Goal: Task Accomplishment & Management: Use online tool/utility

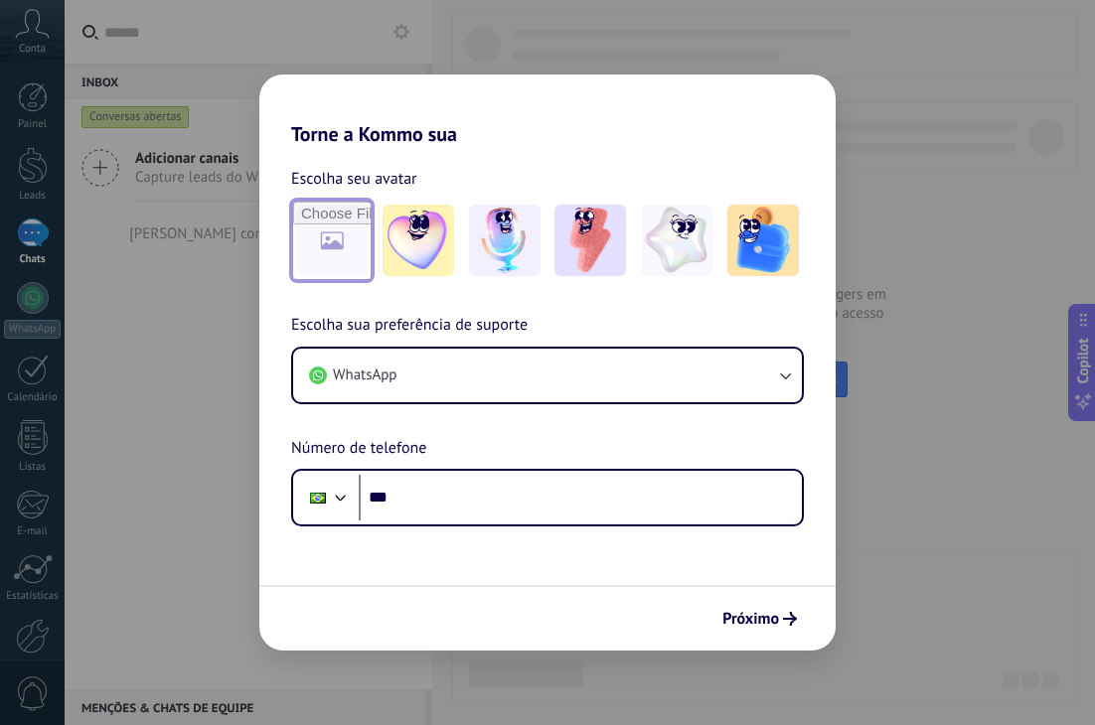
click at [337, 244] on input "file" at bounding box center [331, 240] width 77 height 77
type input "**********"
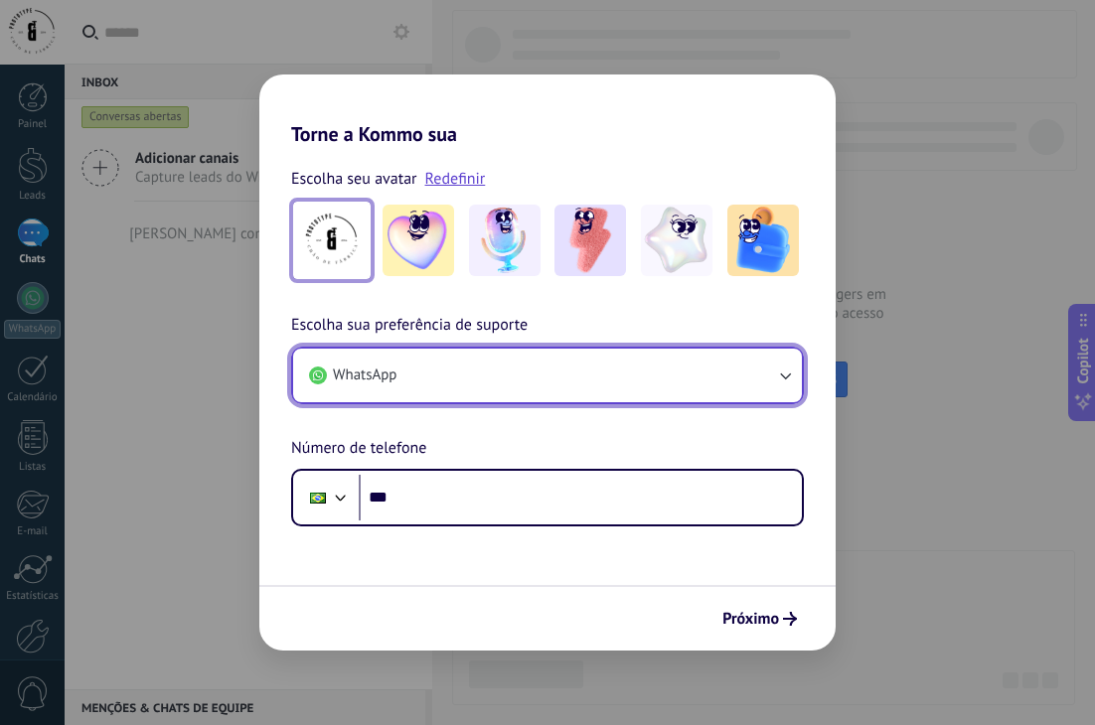
click at [762, 367] on button "WhatsApp" at bounding box center [547, 376] width 509 height 54
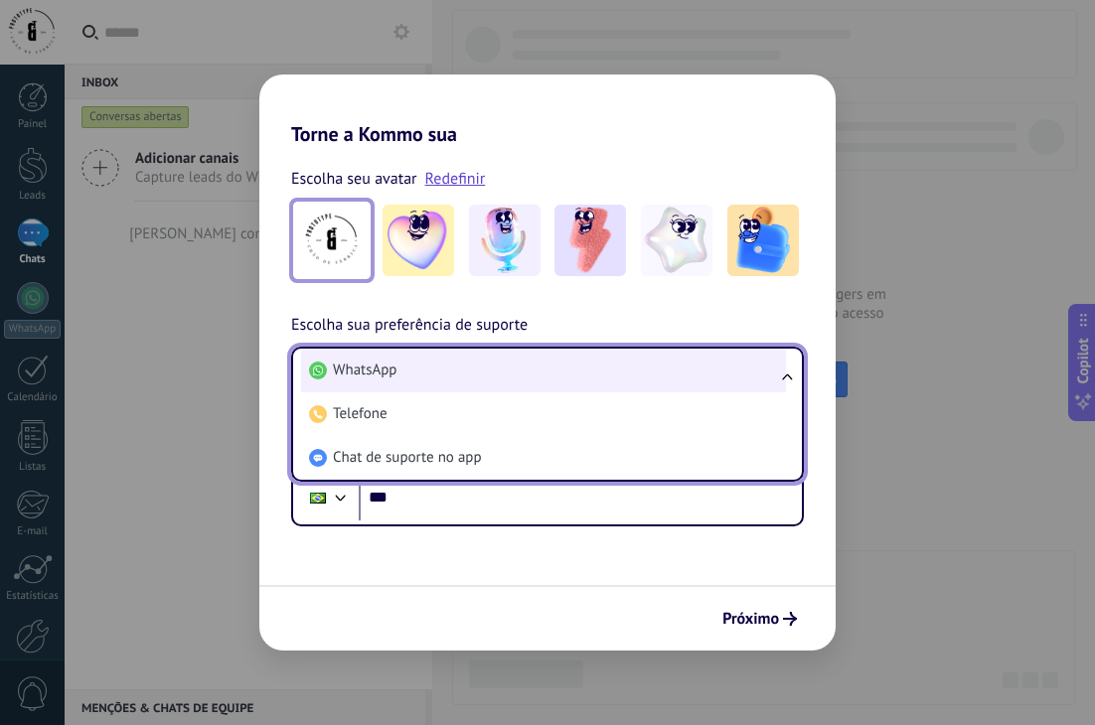
click at [727, 377] on li "WhatsApp" at bounding box center [543, 371] width 485 height 44
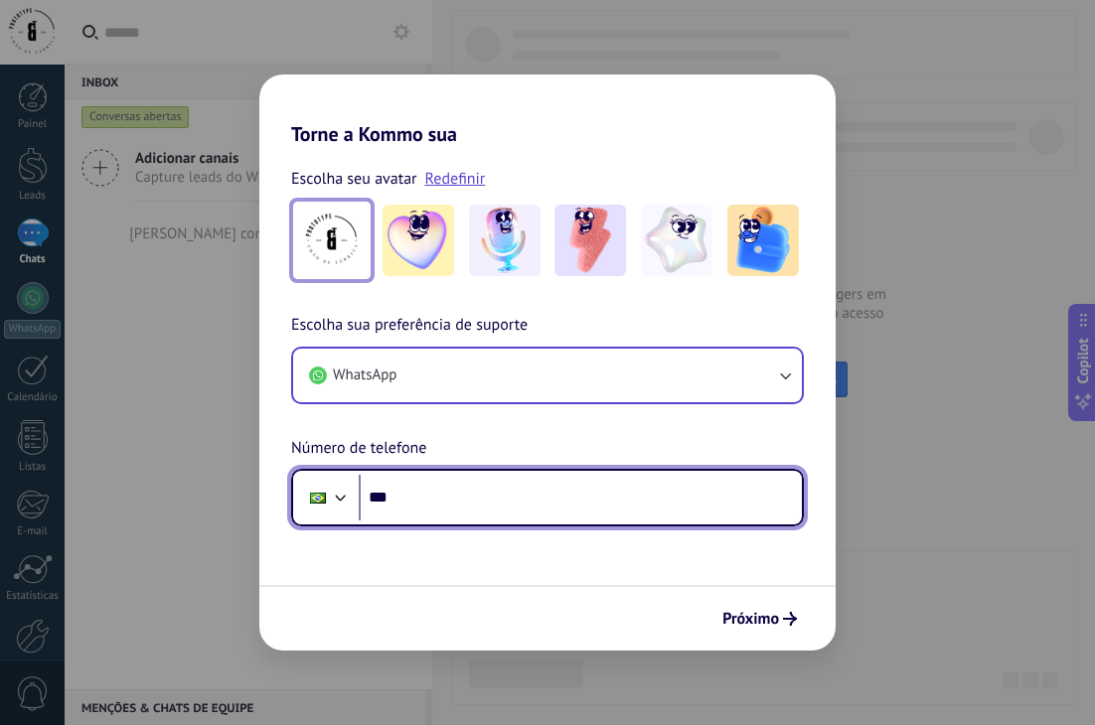
click at [502, 496] on input "***" at bounding box center [580, 498] width 443 height 46
type input "**********"
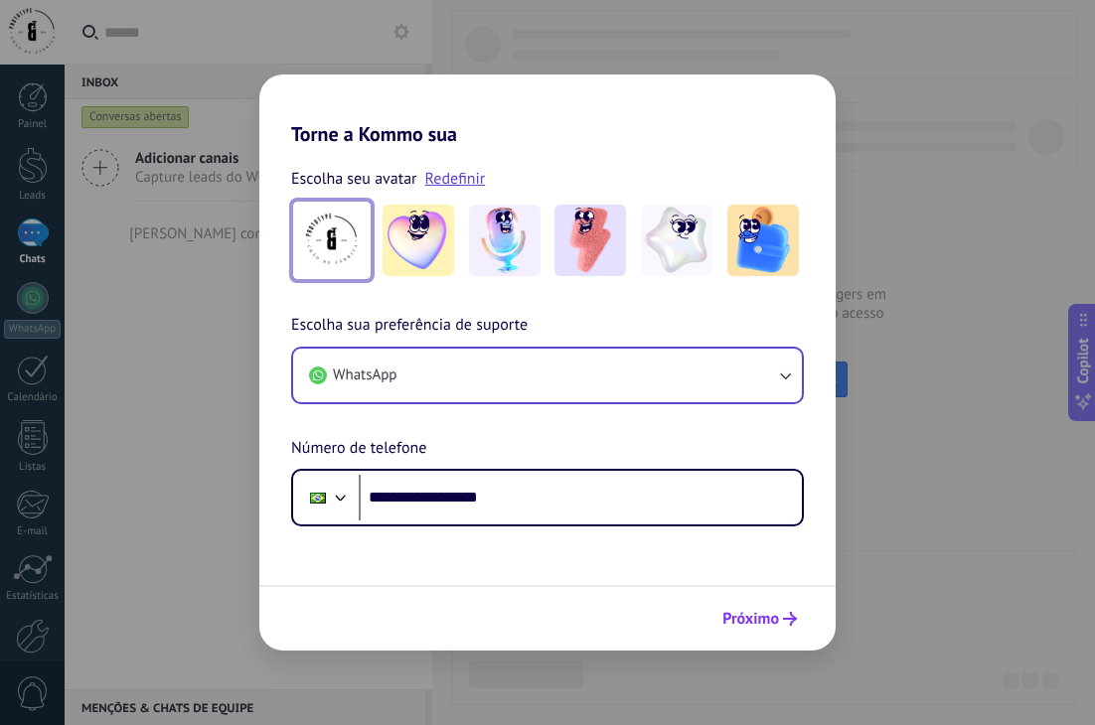
click at [751, 623] on span "Próximo" at bounding box center [750, 619] width 57 height 14
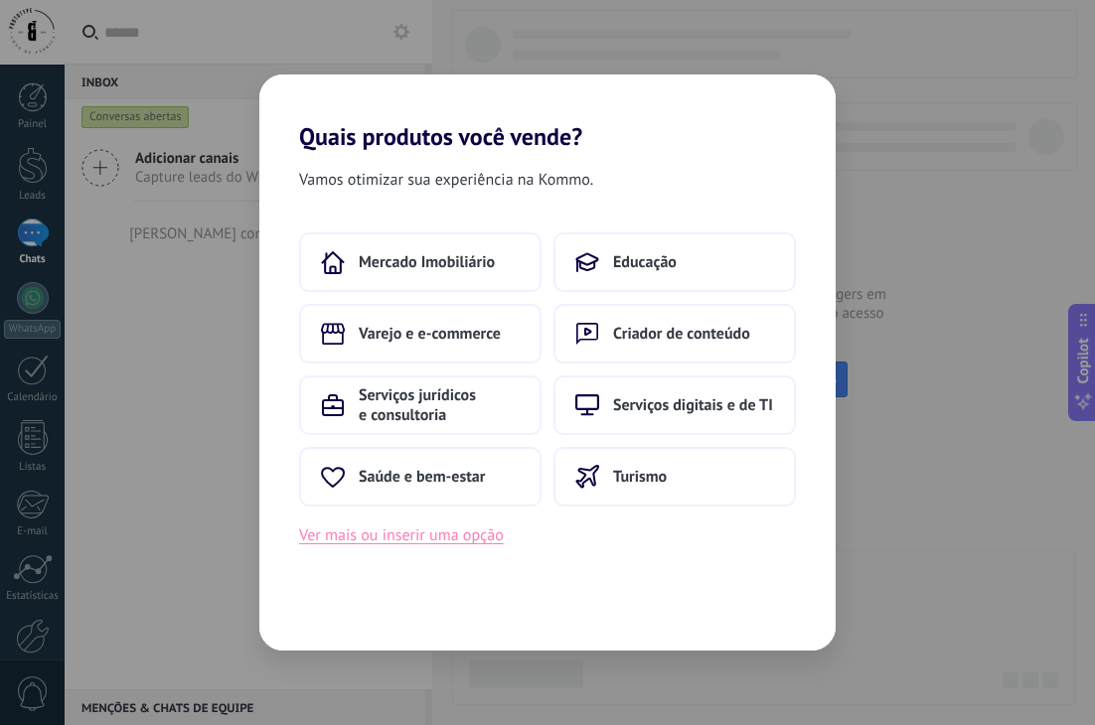
click at [425, 542] on button "Ver mais ou inserir uma opção" at bounding box center [401, 536] width 205 height 26
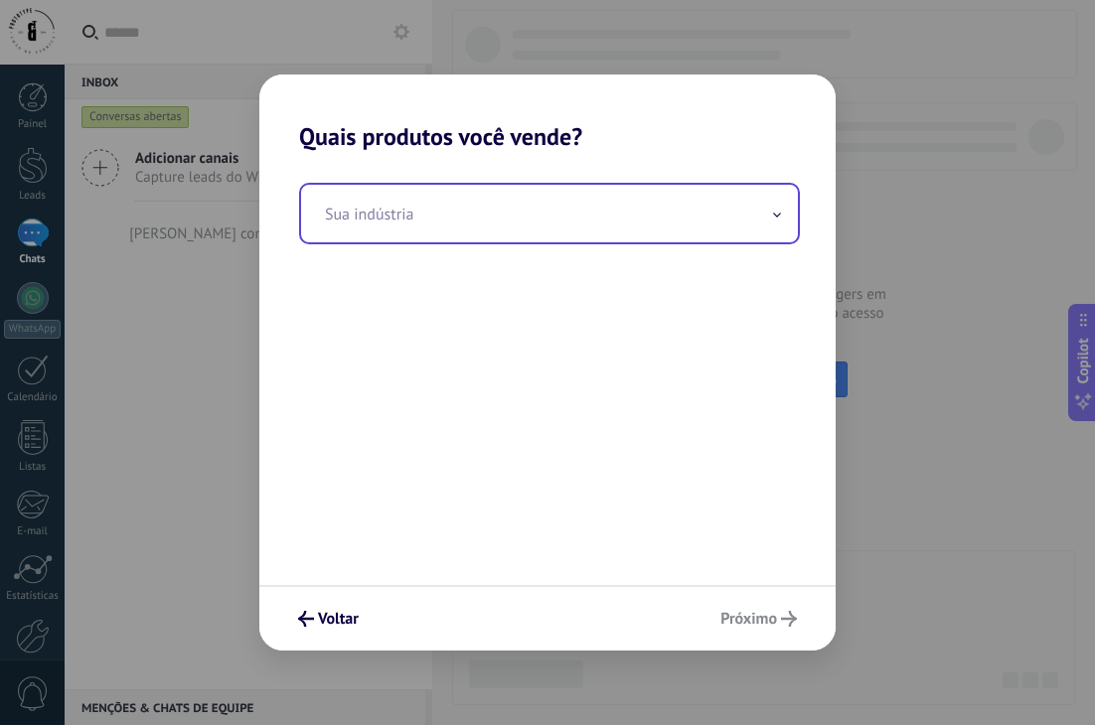
click at [462, 226] on input "text" at bounding box center [549, 214] width 497 height 58
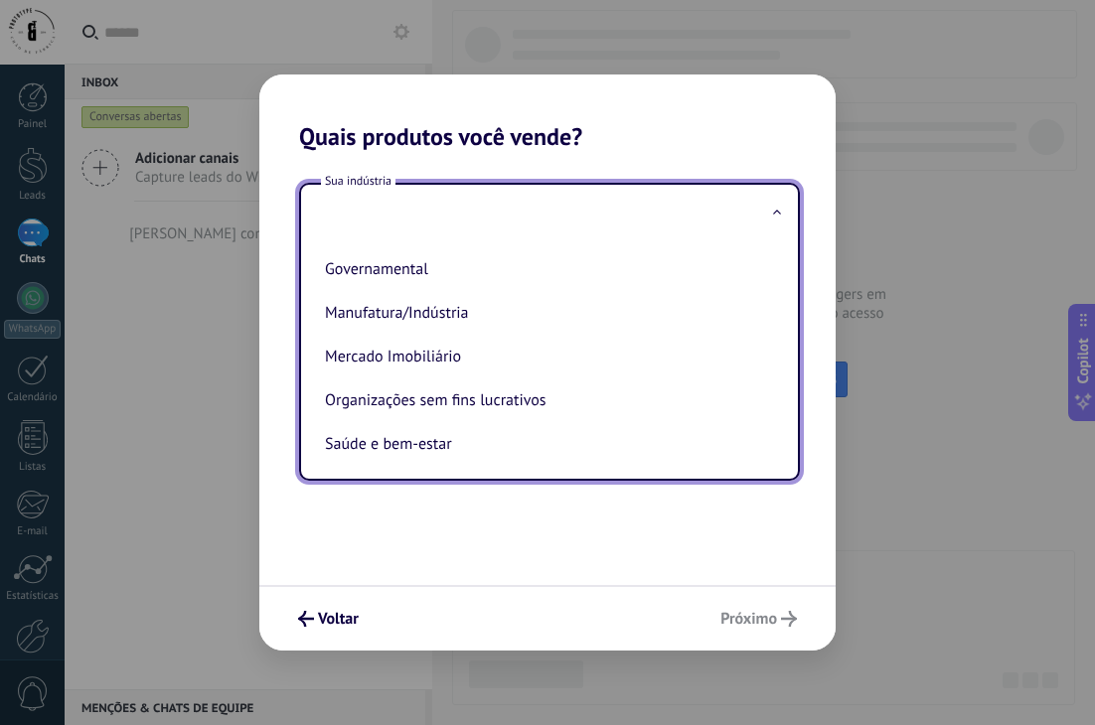
scroll to position [180, 0]
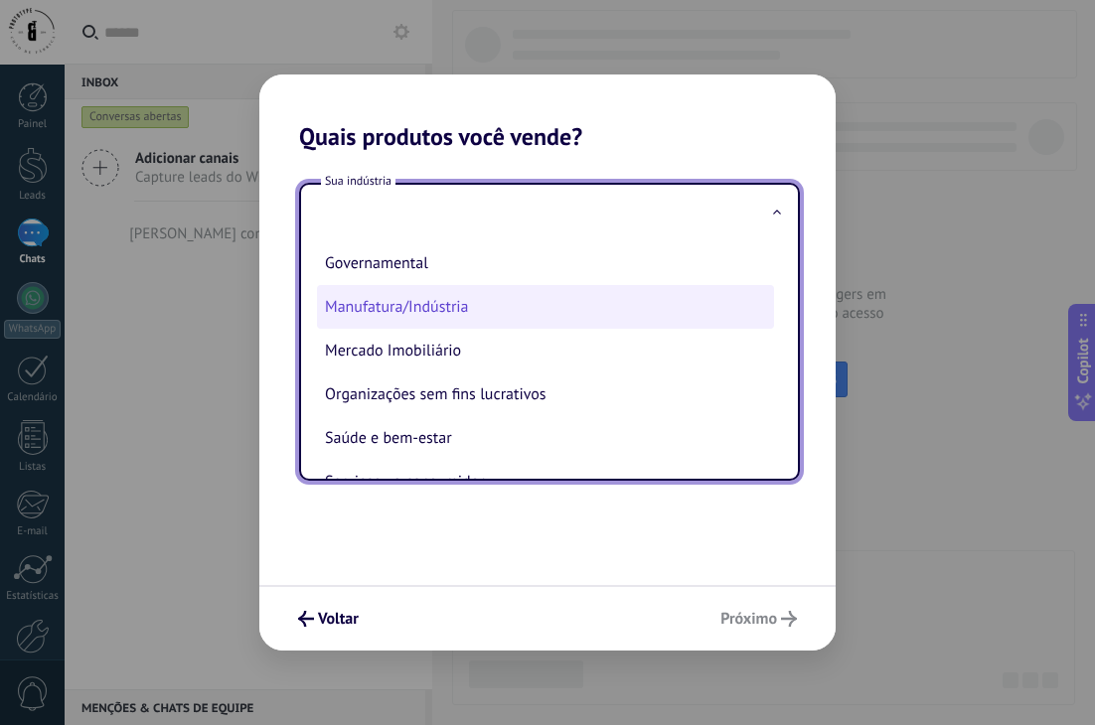
click at [605, 307] on li "Manufatura/Indústria" at bounding box center [545, 307] width 457 height 44
type input "**********"
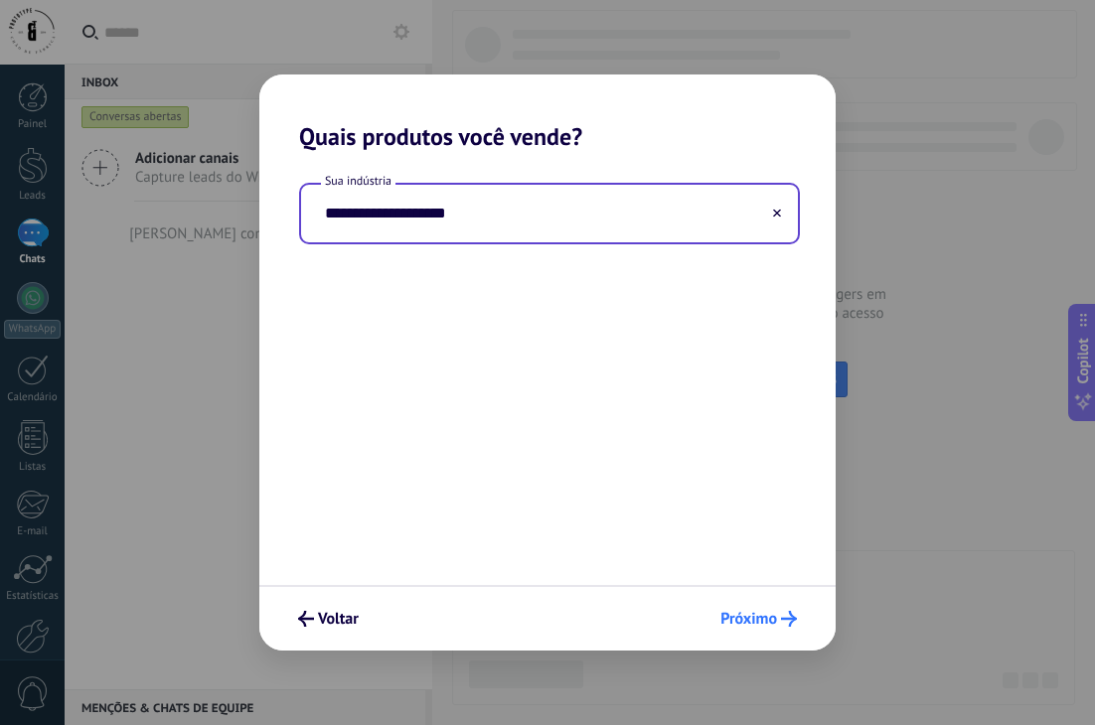
click at [765, 620] on span "Próximo" at bounding box center [748, 619] width 57 height 14
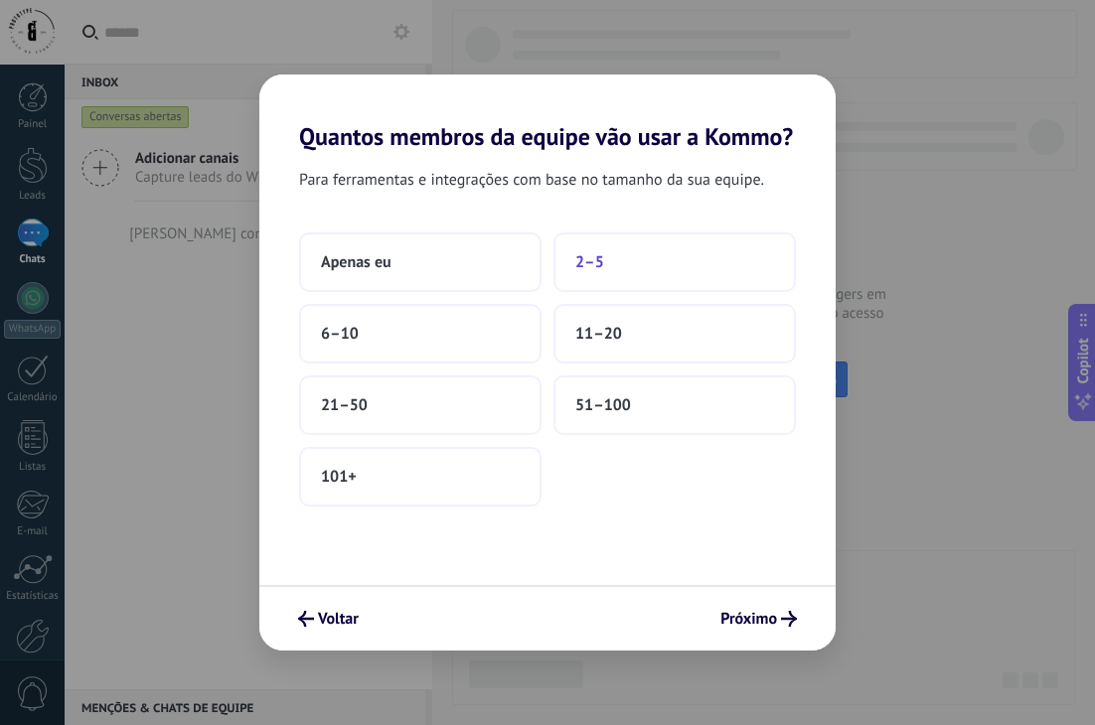
click at [611, 269] on button "2–5" at bounding box center [674, 262] width 242 height 60
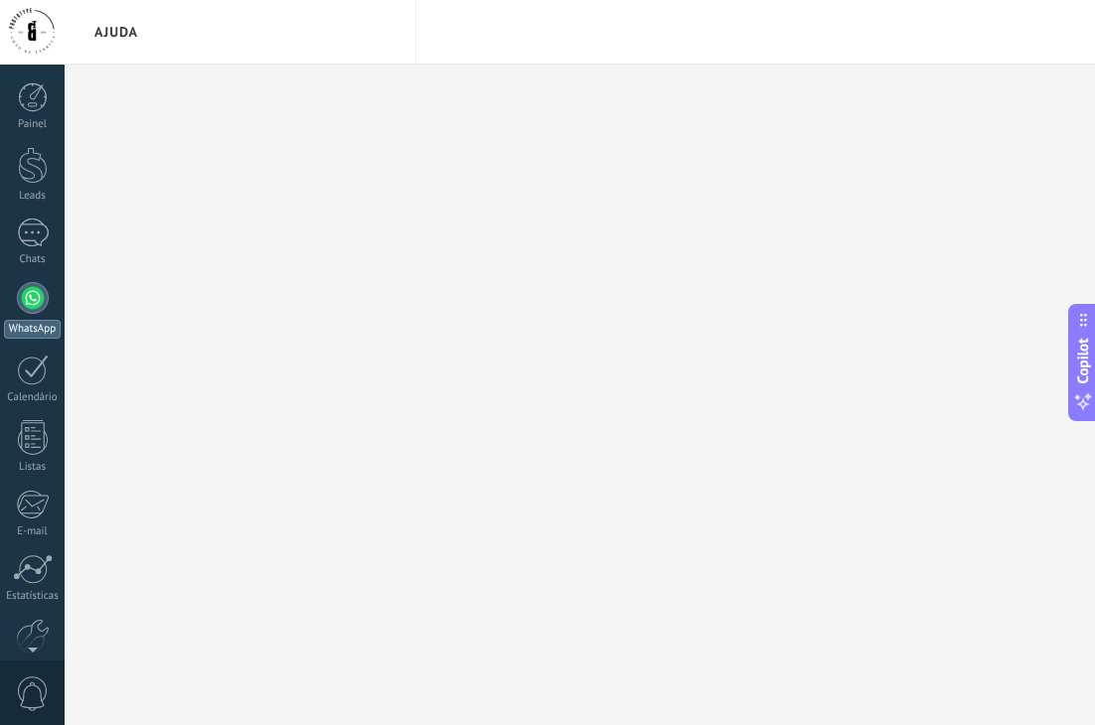
scroll to position [101, 0]
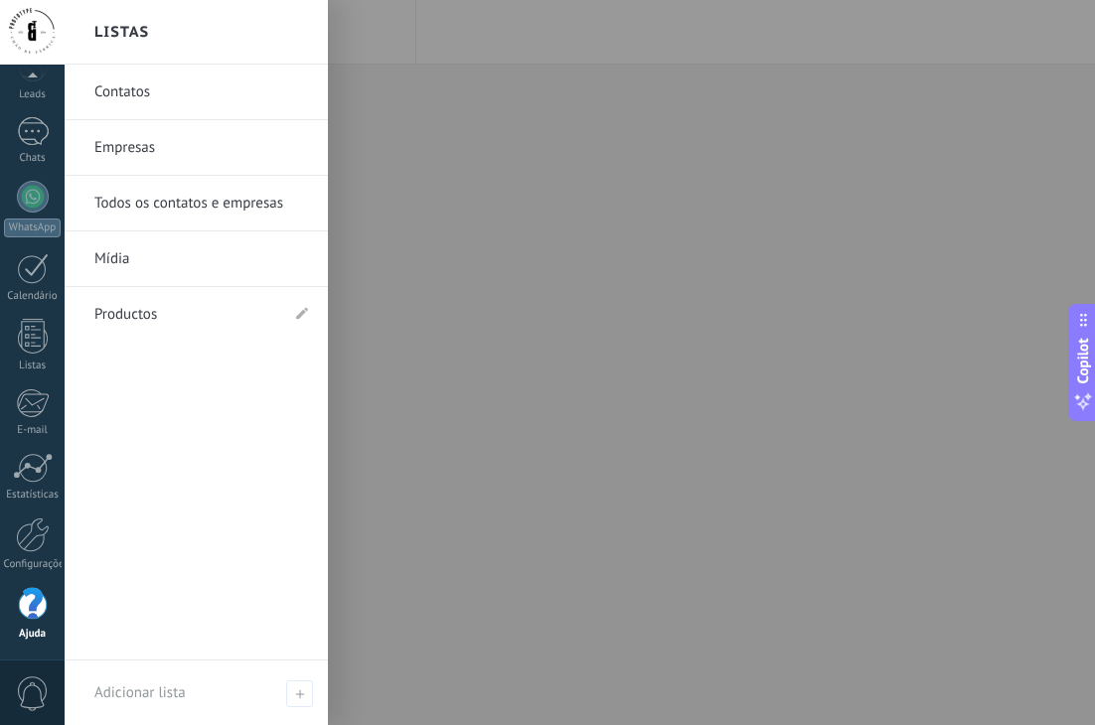
click at [202, 95] on link "Contatos" at bounding box center [201, 93] width 214 height 56
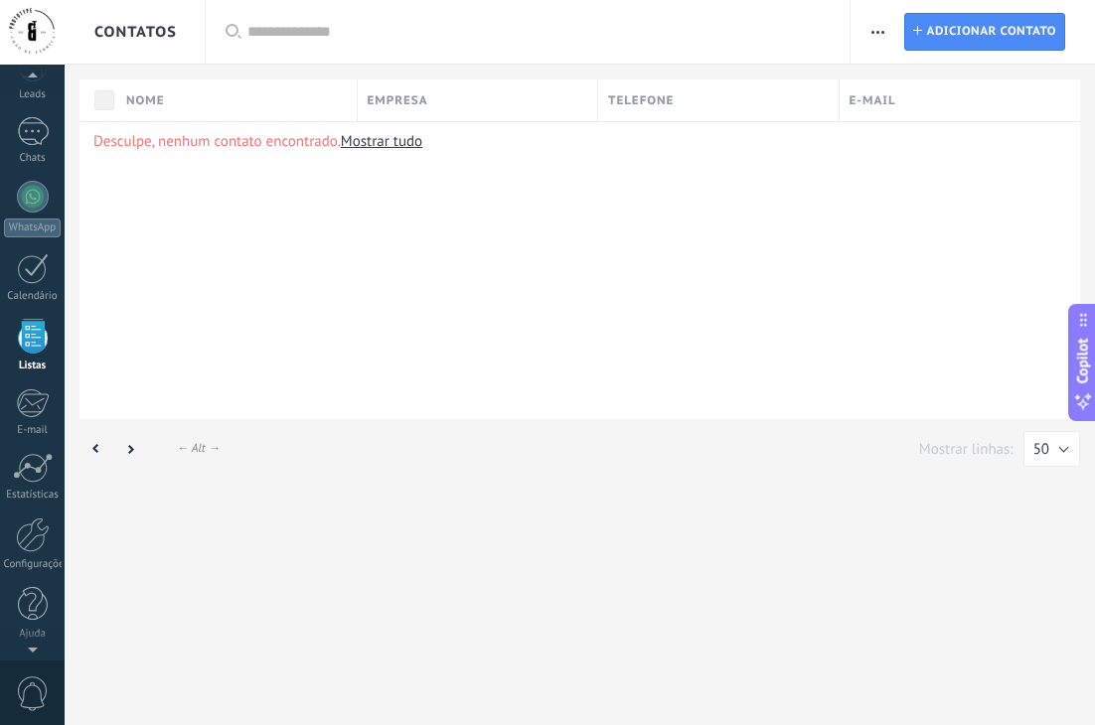
scroll to position [52, 0]
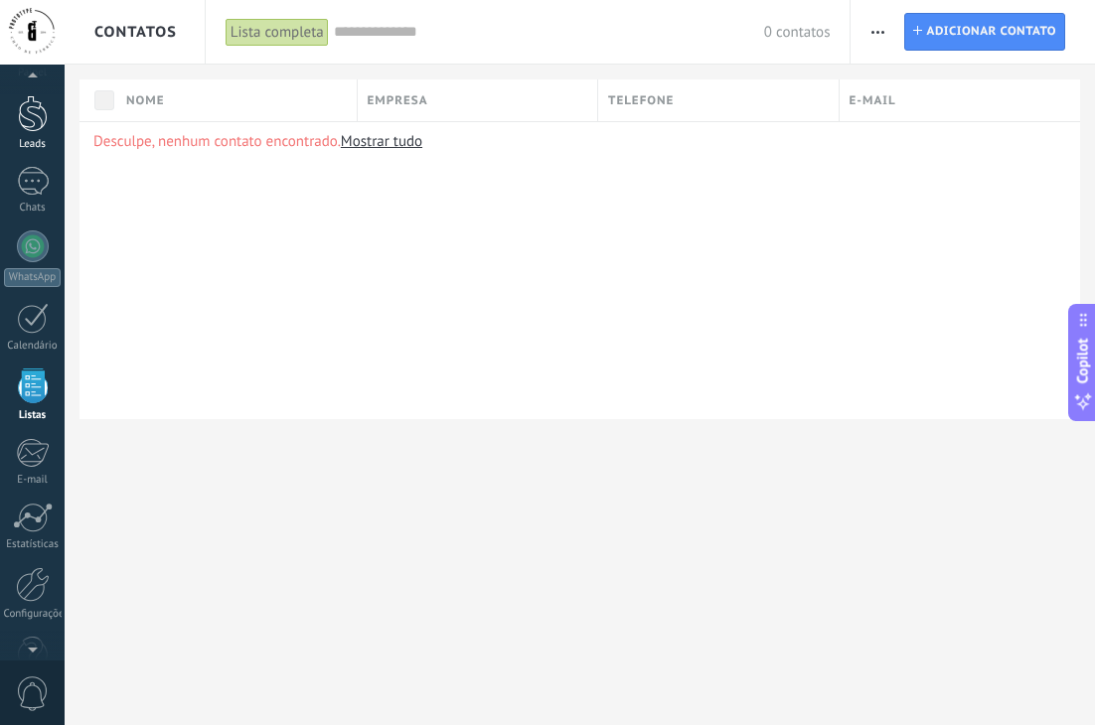
click at [38, 119] on div at bounding box center [33, 113] width 30 height 37
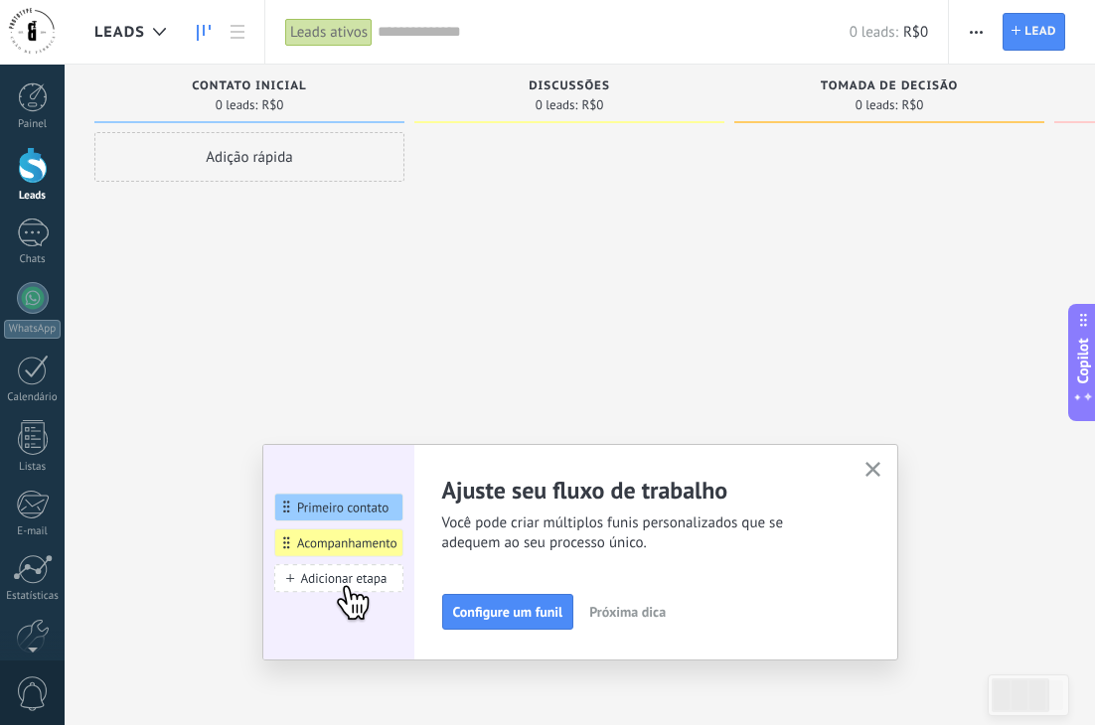
click at [868, 472] on use "button" at bounding box center [872, 469] width 15 height 15
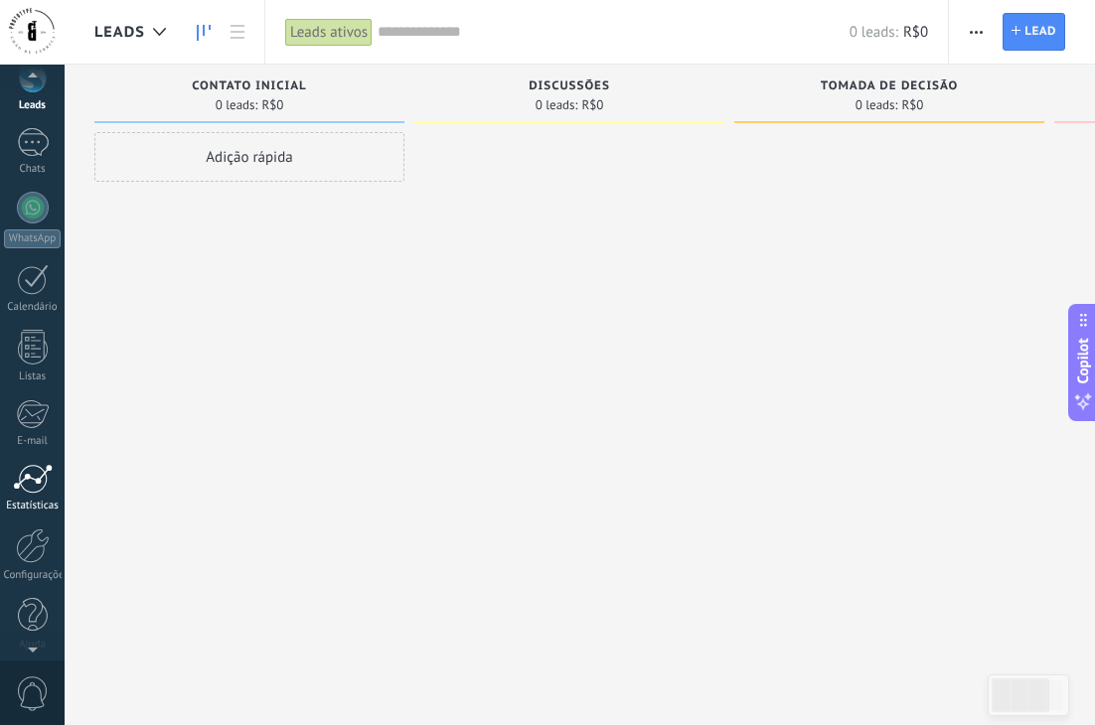
scroll to position [101, 0]
click at [40, 537] on div at bounding box center [33, 535] width 34 height 35
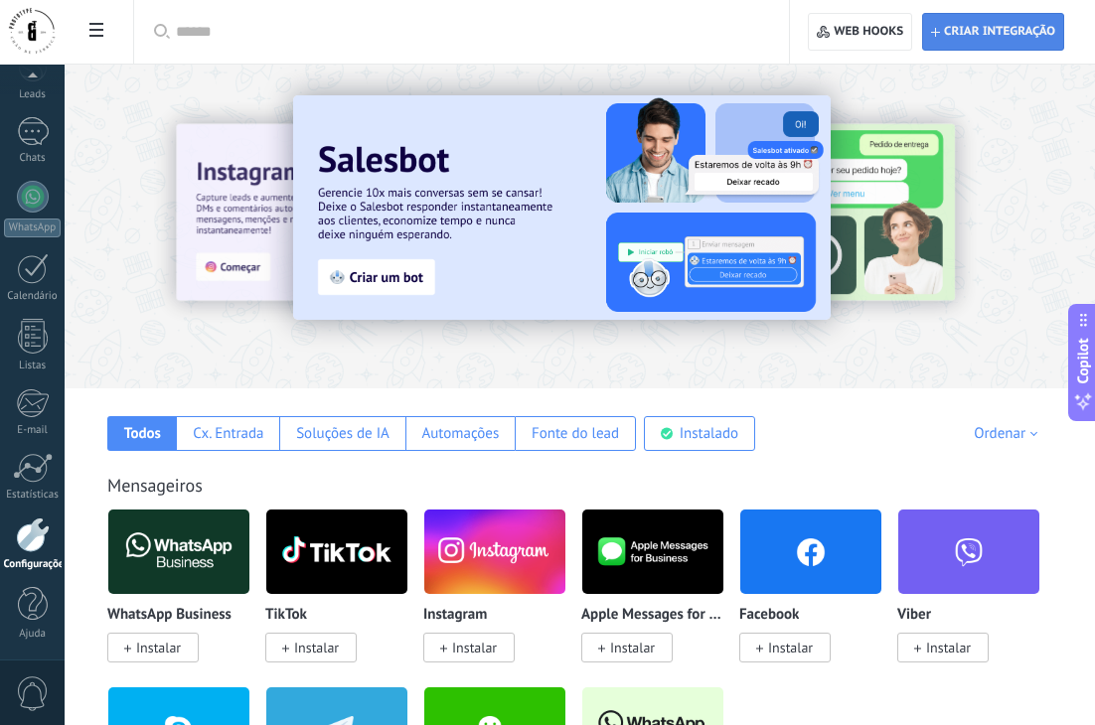
click at [968, 31] on span "Criar integração" at bounding box center [999, 32] width 111 height 16
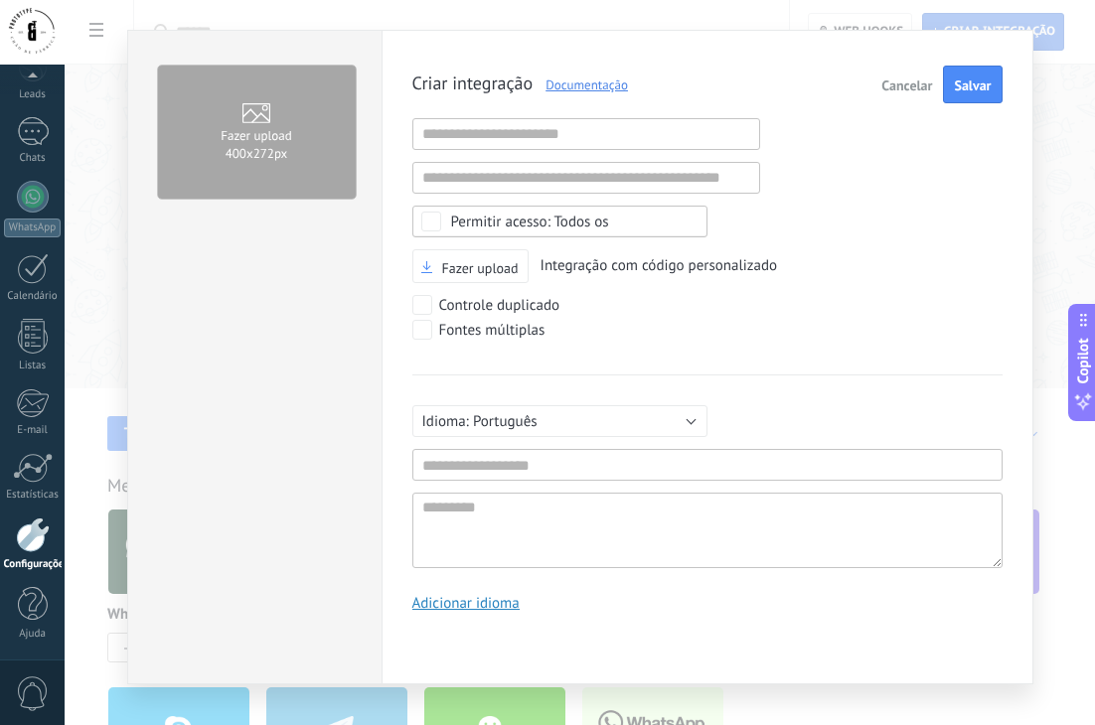
scroll to position [19, 0]
click at [893, 84] on span "Cancelar" at bounding box center [906, 85] width 51 height 14
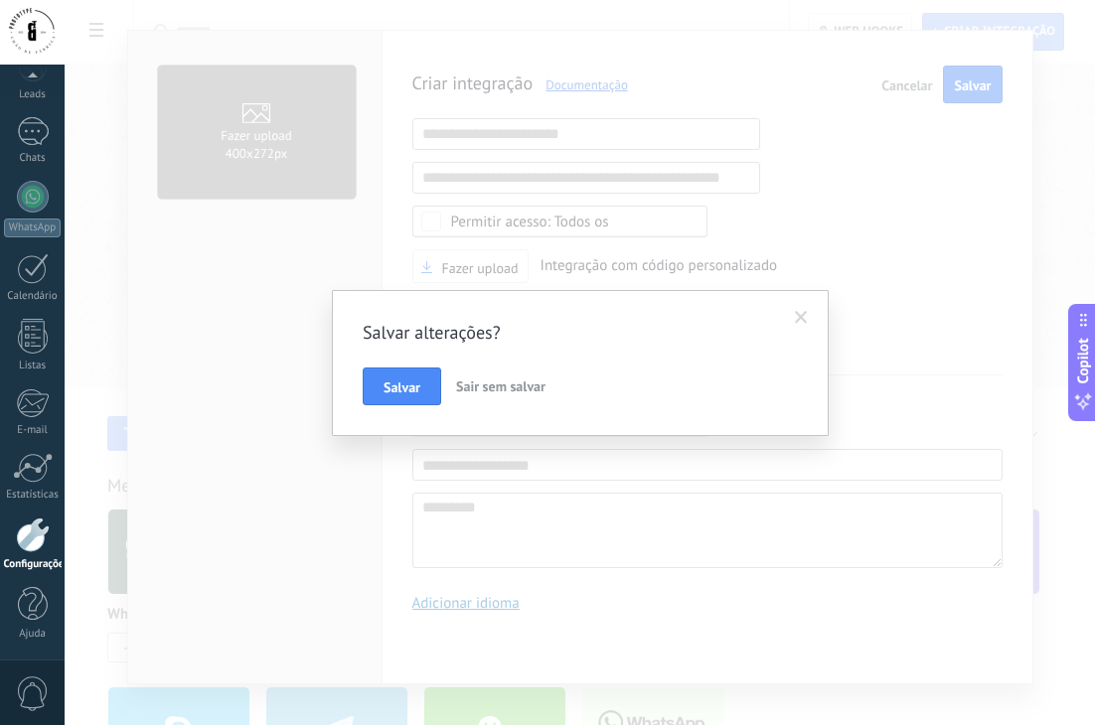
click at [809, 315] on span at bounding box center [801, 318] width 33 height 34
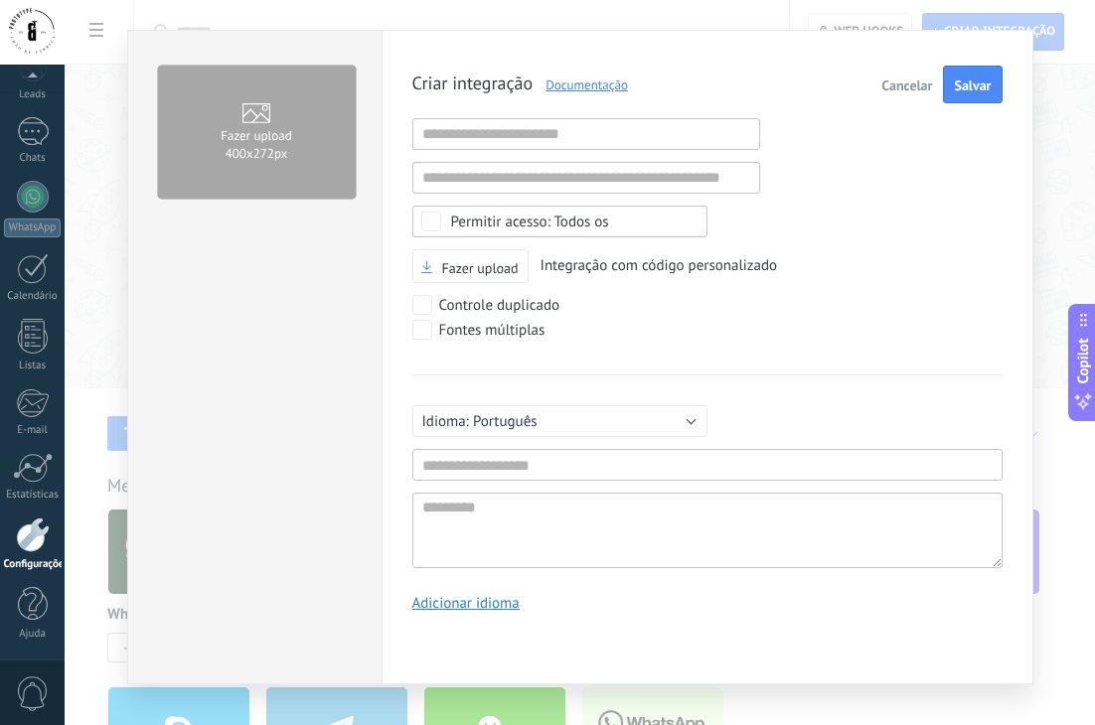
click at [889, 90] on span "Cancelar" at bounding box center [906, 85] width 51 height 14
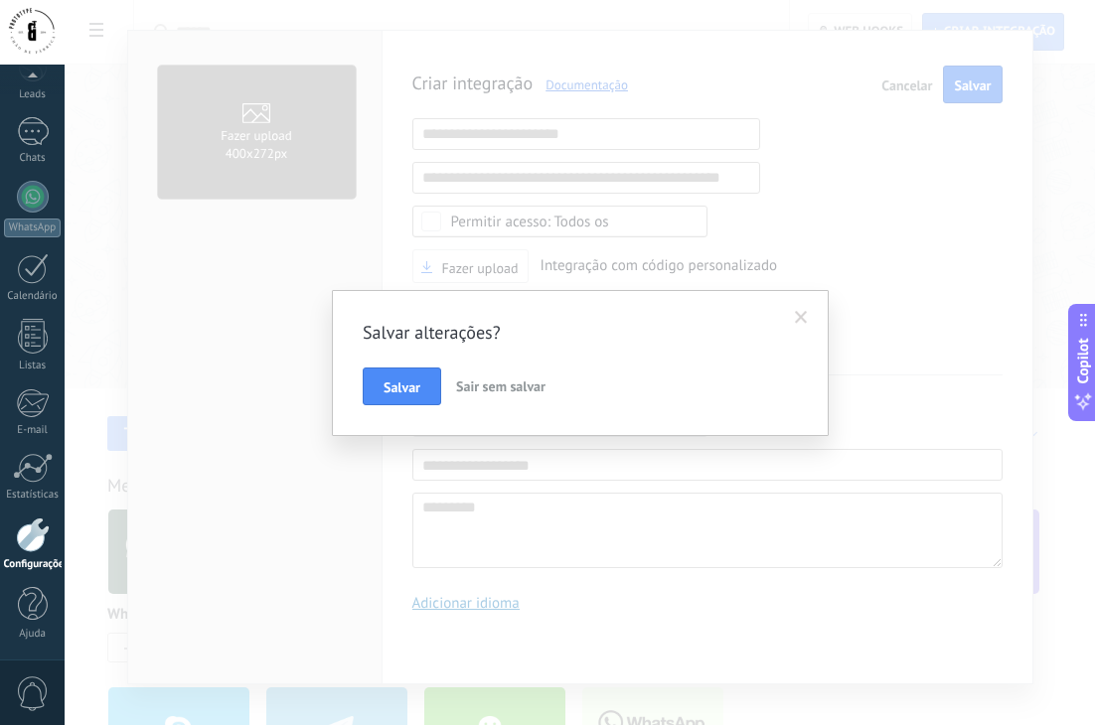
click at [504, 384] on span "Sair sem salvar" at bounding box center [500, 387] width 89 height 18
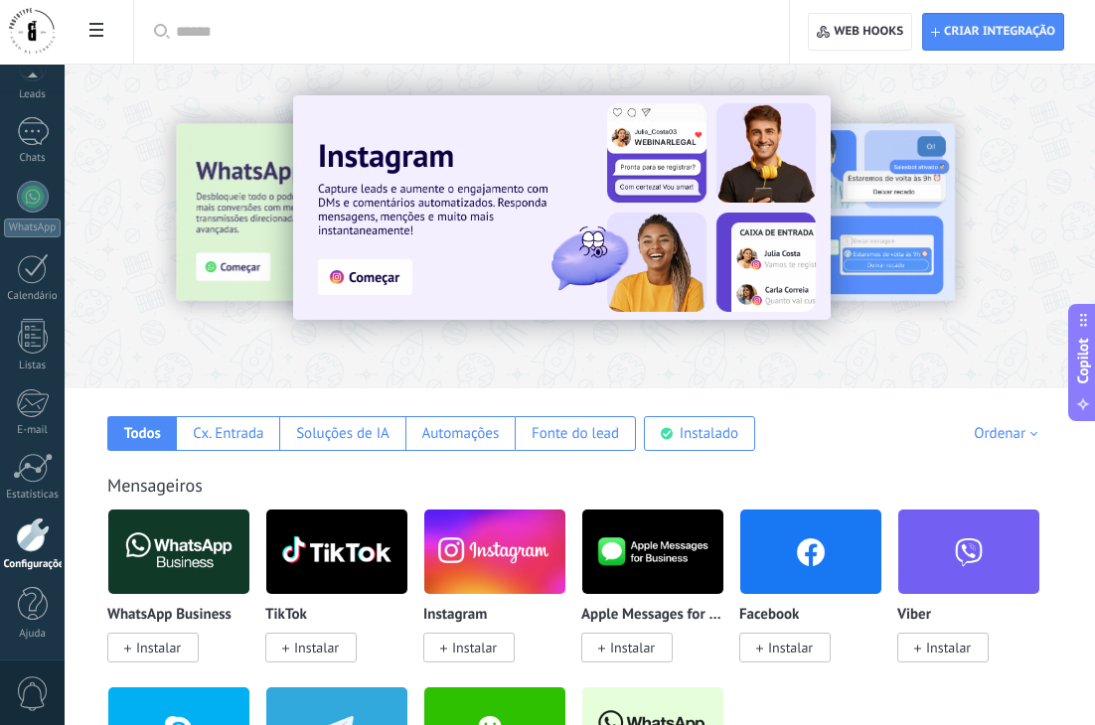
click at [446, 227] on img at bounding box center [562, 207] width 538 height 225
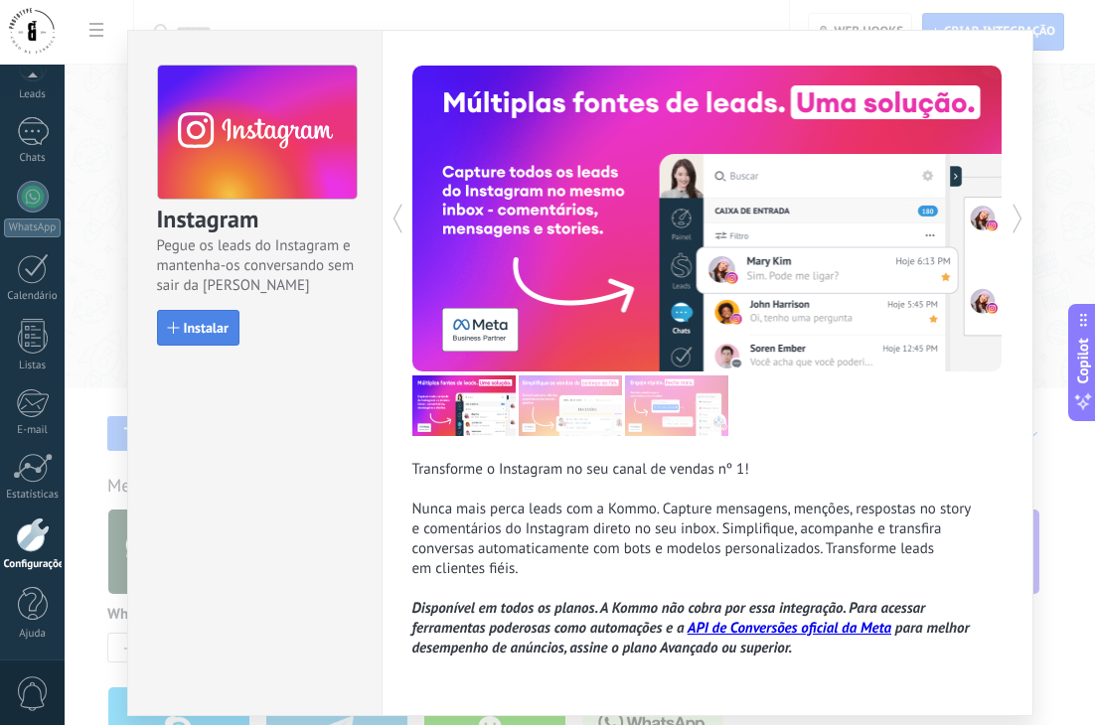
click at [206, 335] on span "Instalar" at bounding box center [206, 328] width 45 height 14
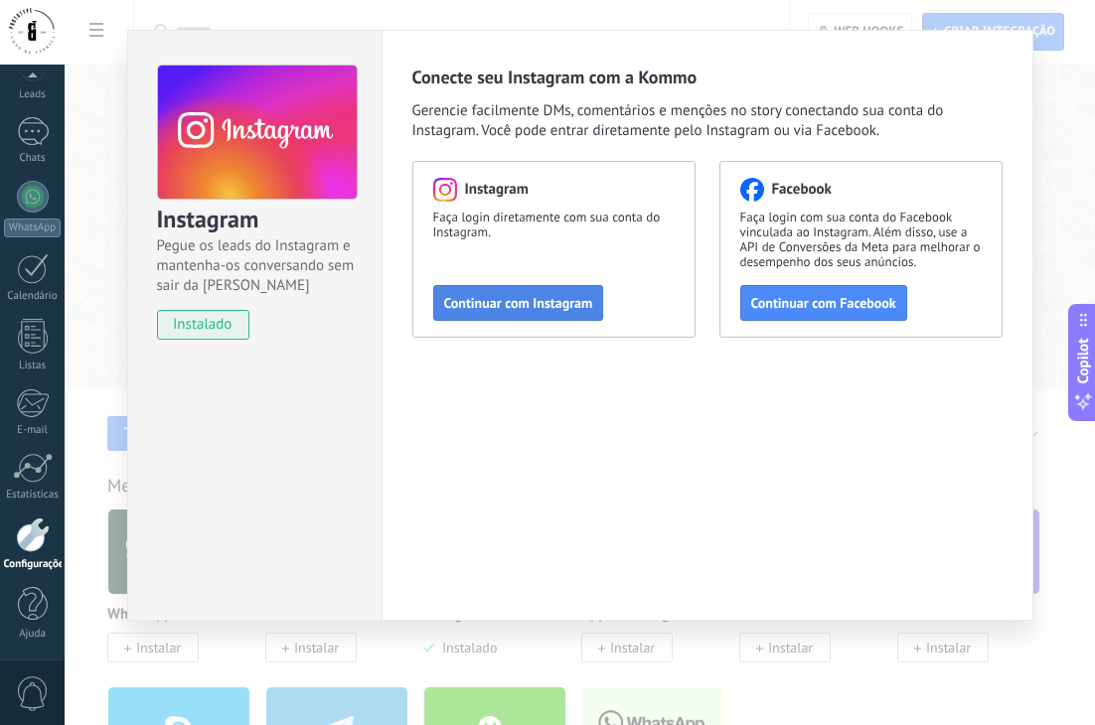
click at [527, 303] on span "Continuar com Instagram" at bounding box center [518, 303] width 149 height 14
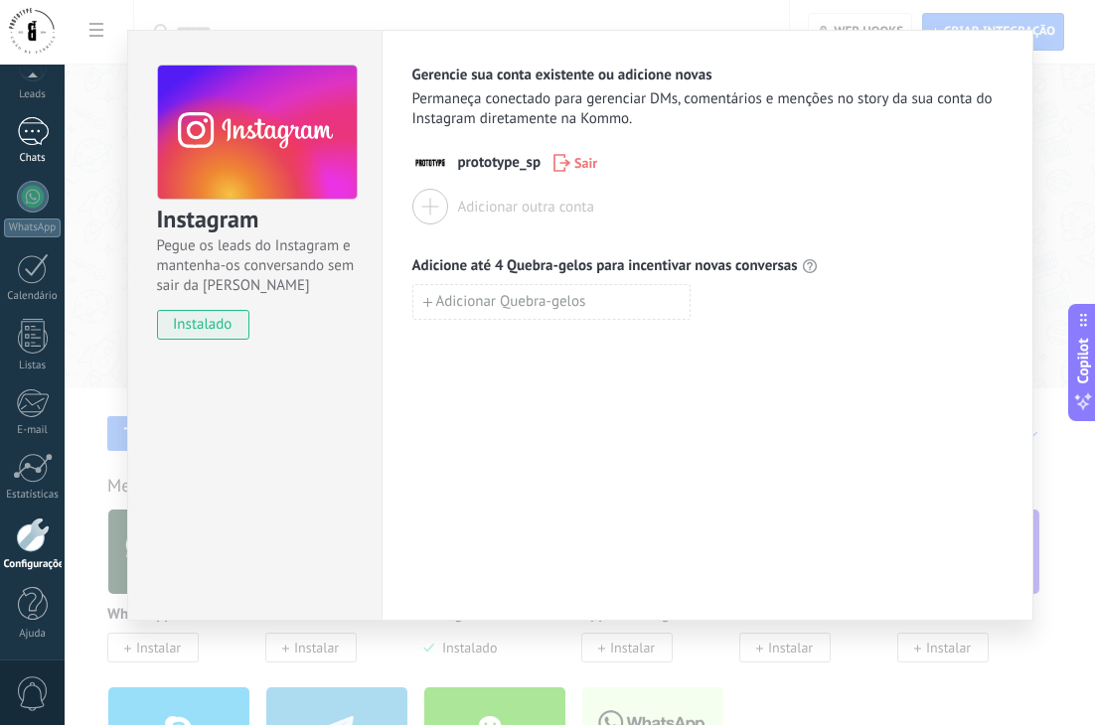
click at [38, 132] on div at bounding box center [33, 131] width 32 height 29
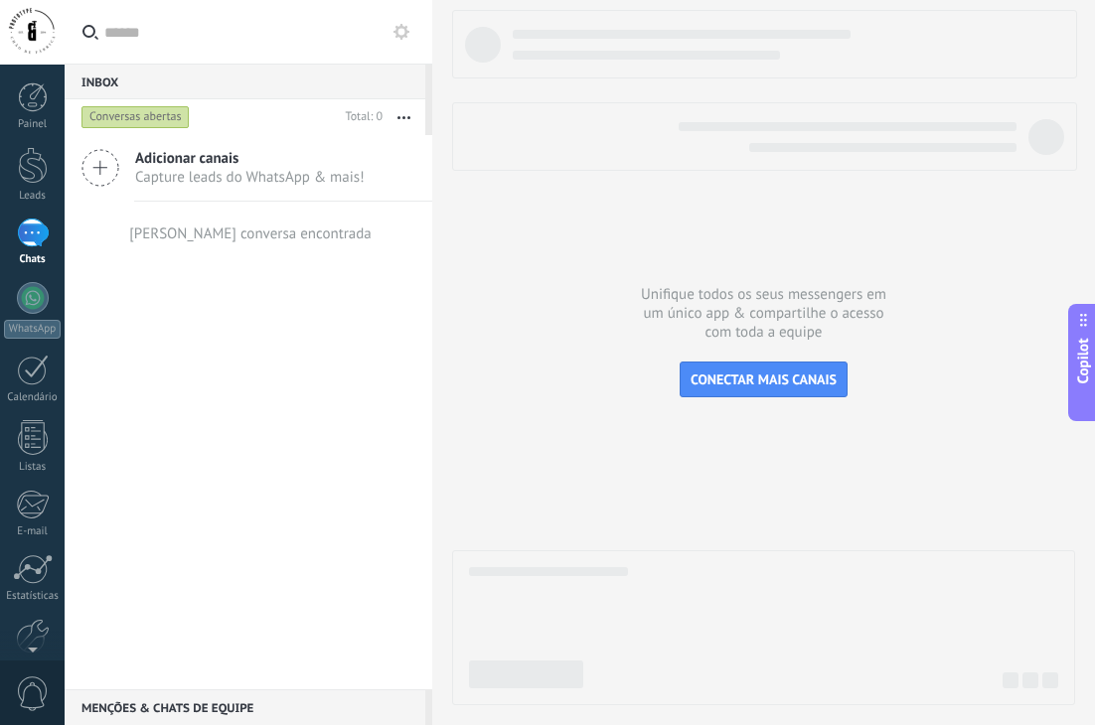
click at [101, 167] on use at bounding box center [100, 168] width 36 height 36
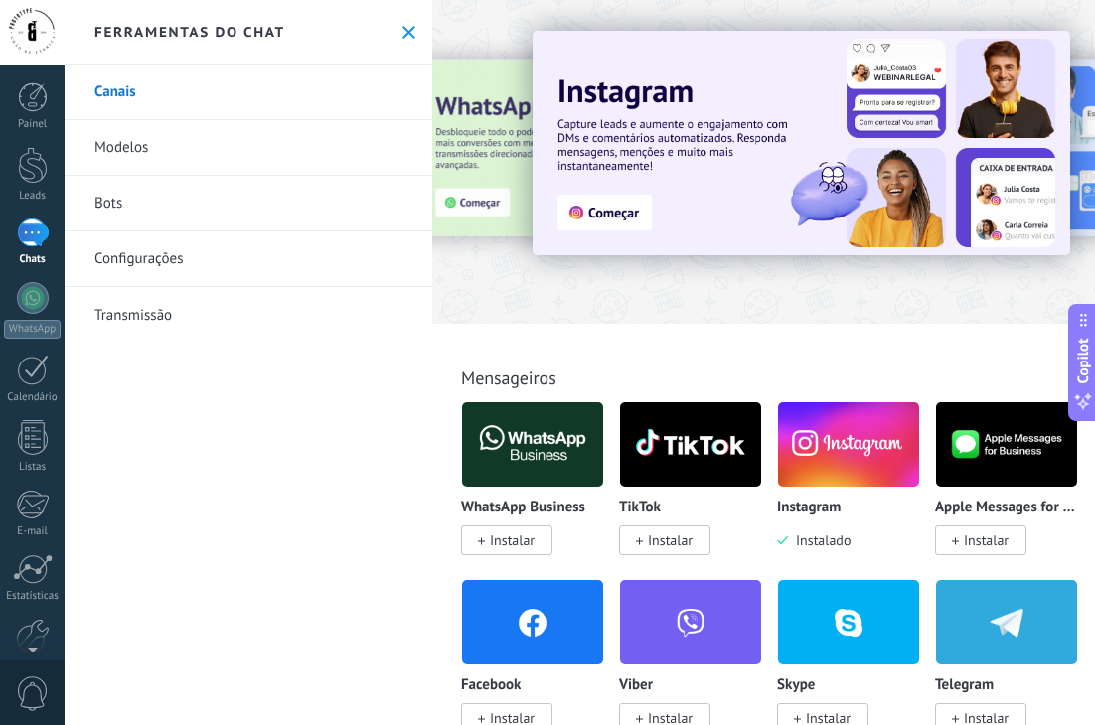
click at [153, 209] on link "Bots" at bounding box center [249, 204] width 368 height 56
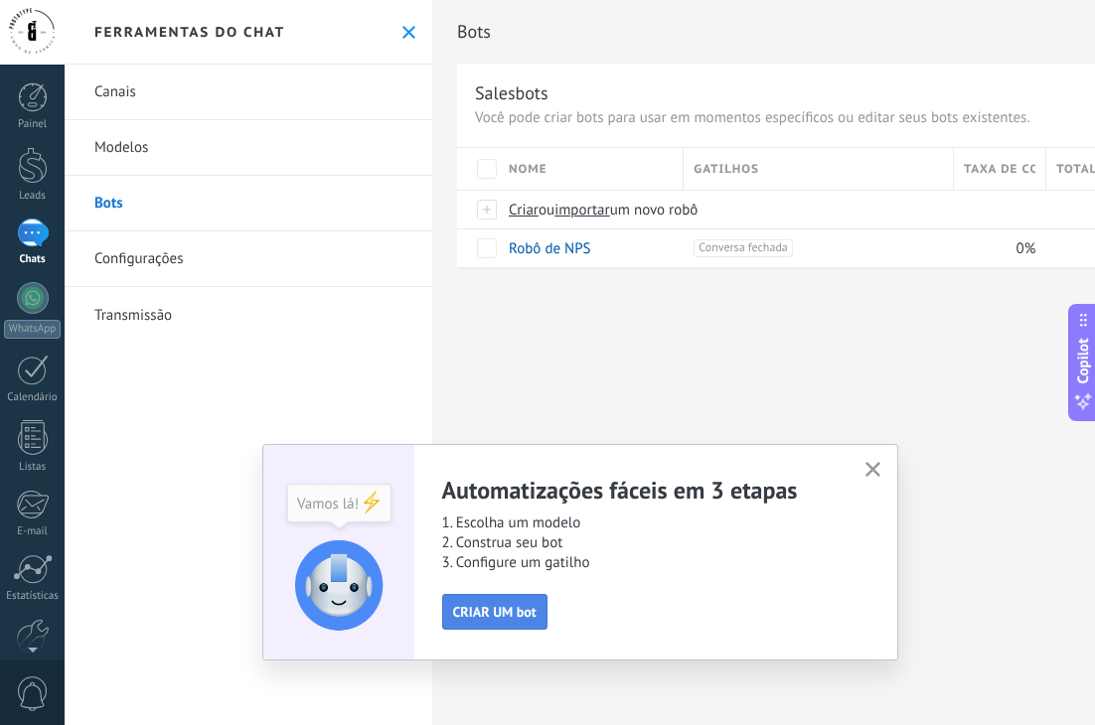
click at [502, 614] on span "CRIAR UM bot" at bounding box center [494, 612] width 83 height 14
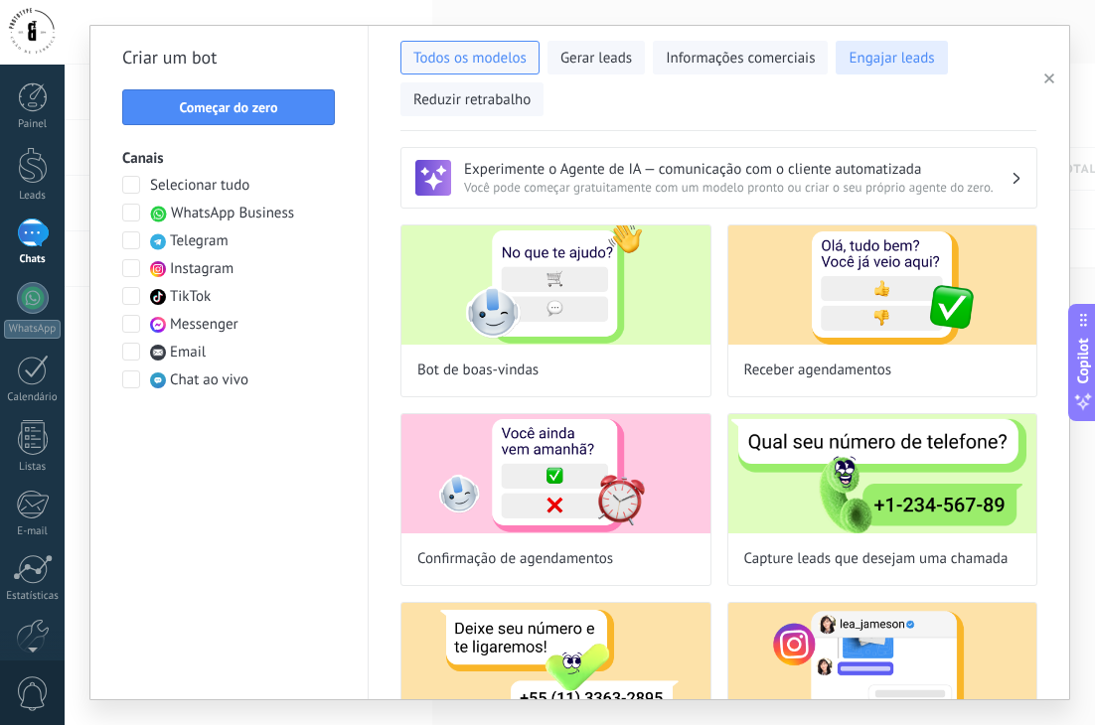
click at [878, 66] on span "Engajar leads" at bounding box center [891, 59] width 85 height 20
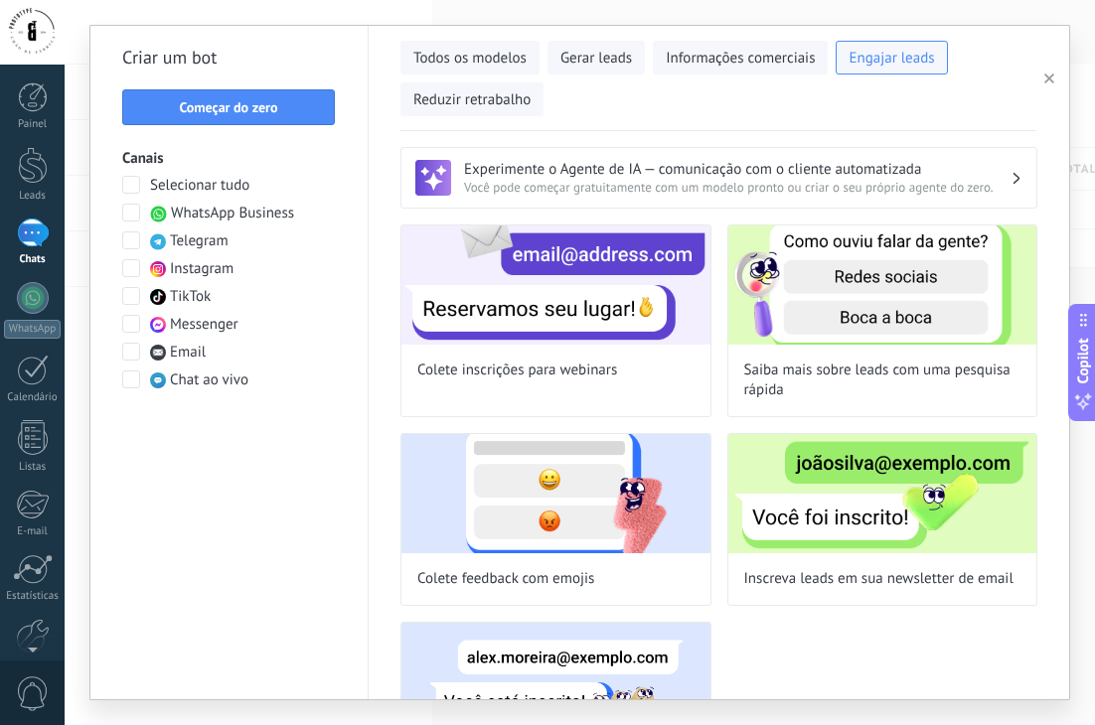
click at [133, 215] on span at bounding box center [131, 213] width 18 height 18
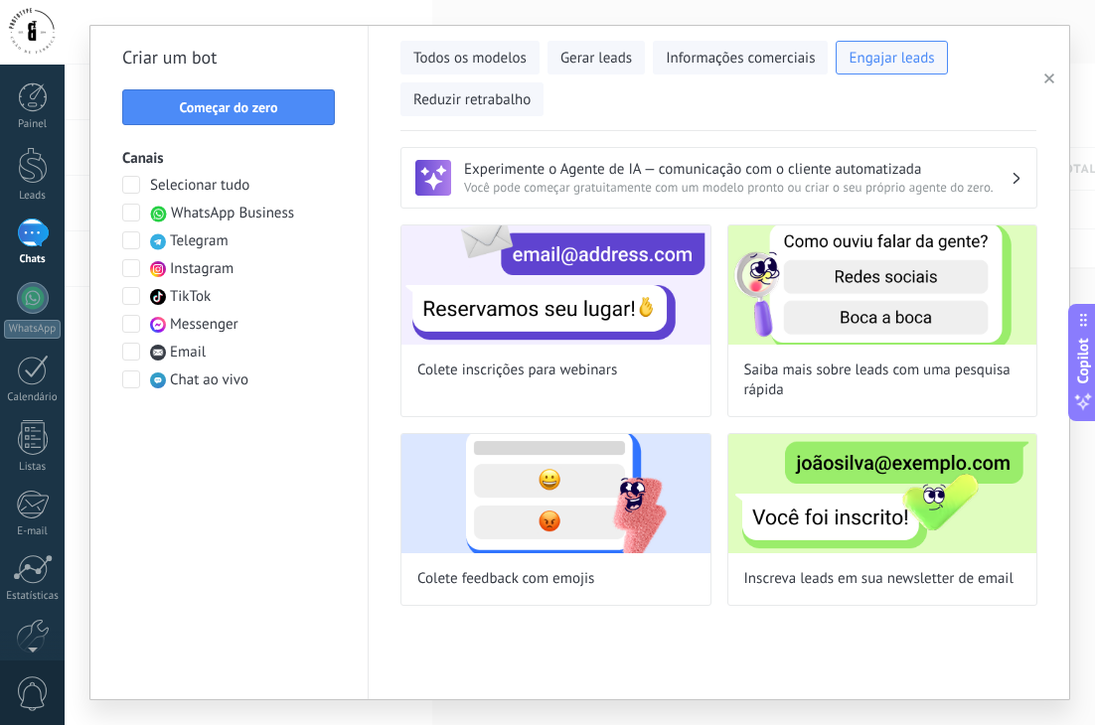
click at [132, 268] on span at bounding box center [131, 268] width 18 height 18
click at [703, 70] on button "Informações comerciais" at bounding box center [740, 58] width 175 height 34
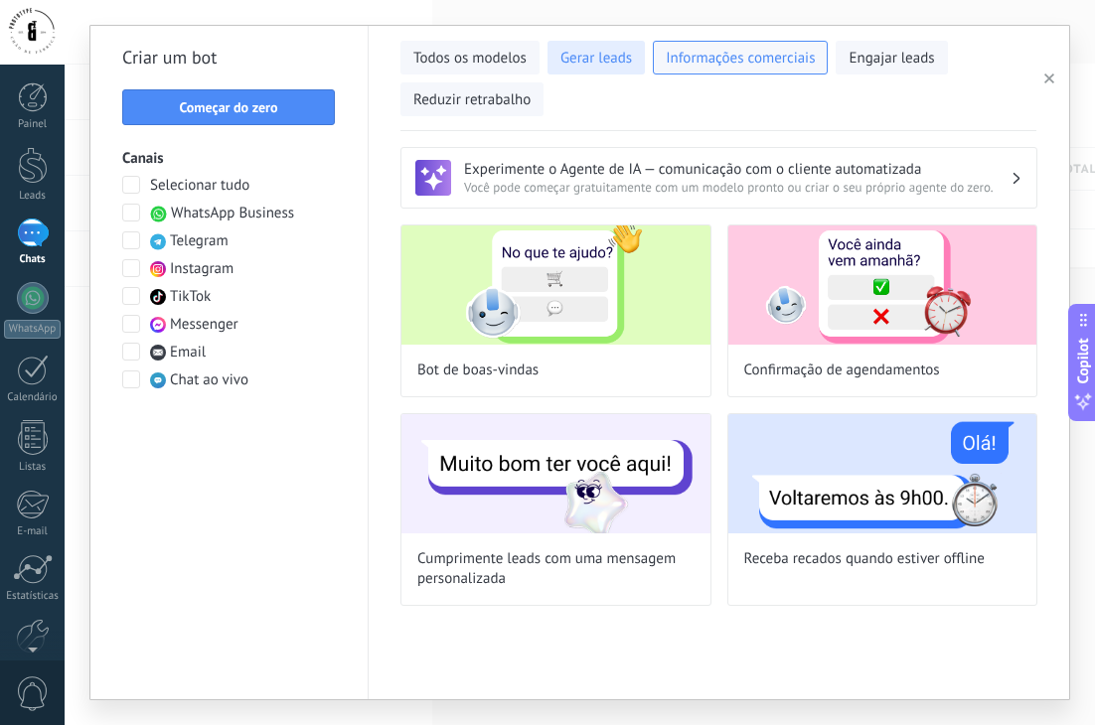
click at [616, 54] on span "Gerar leads" at bounding box center [596, 59] width 72 height 20
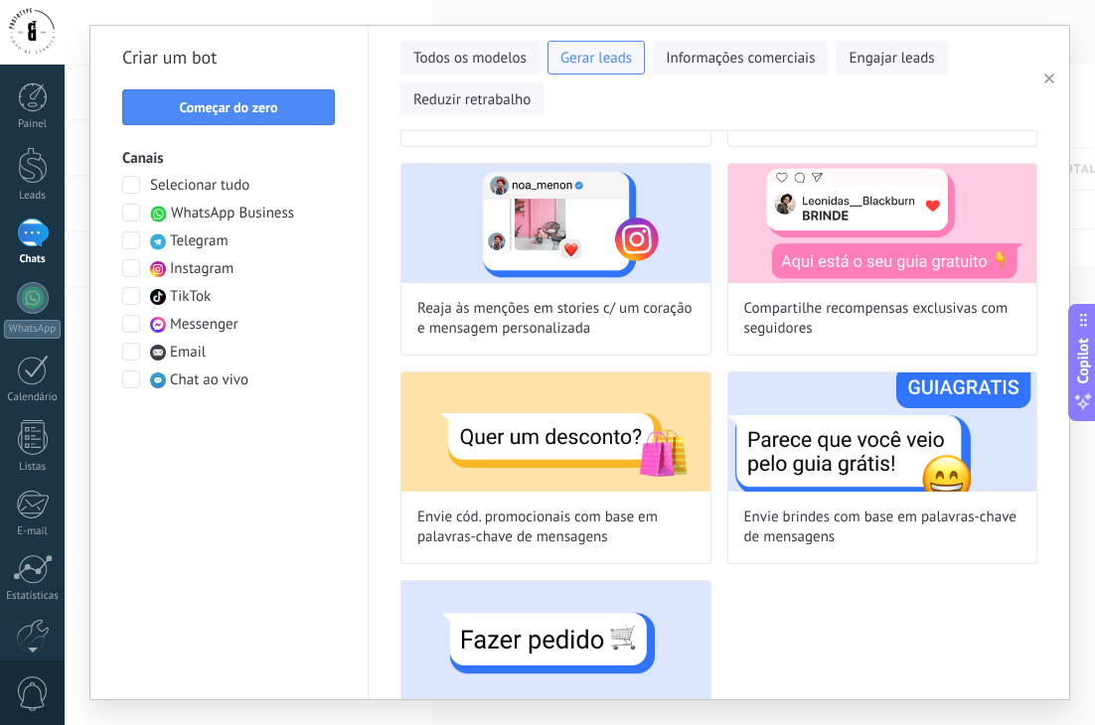
scroll to position [548, 0]
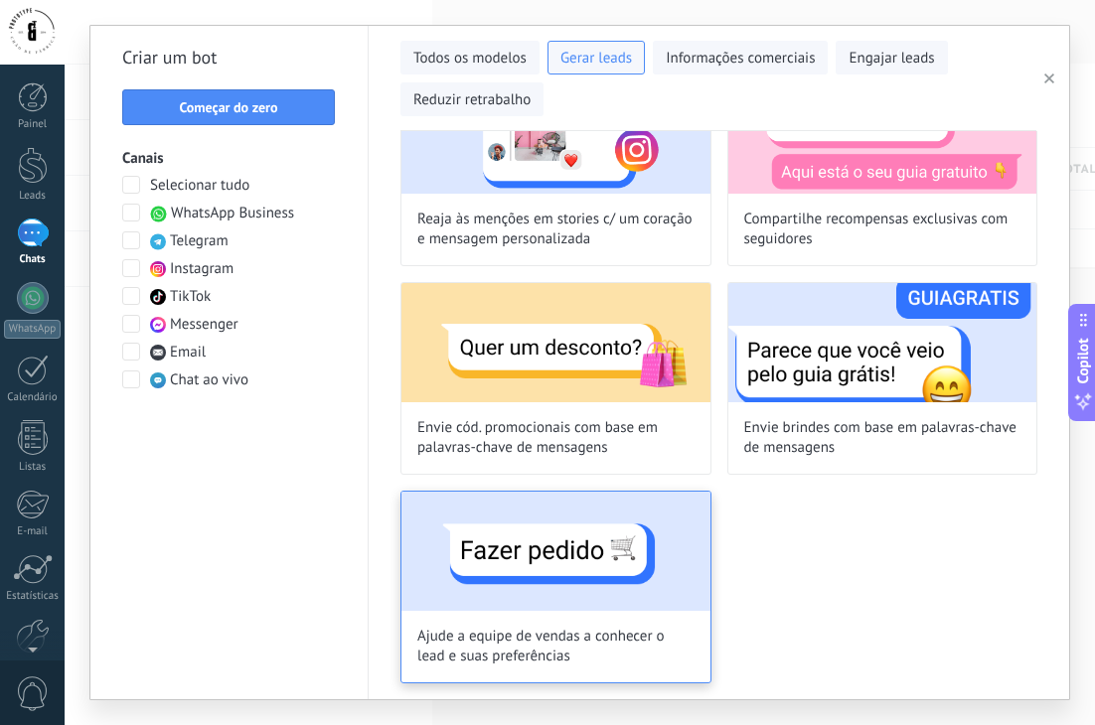
click at [531, 593] on img at bounding box center [555, 551] width 309 height 119
type input "**********"
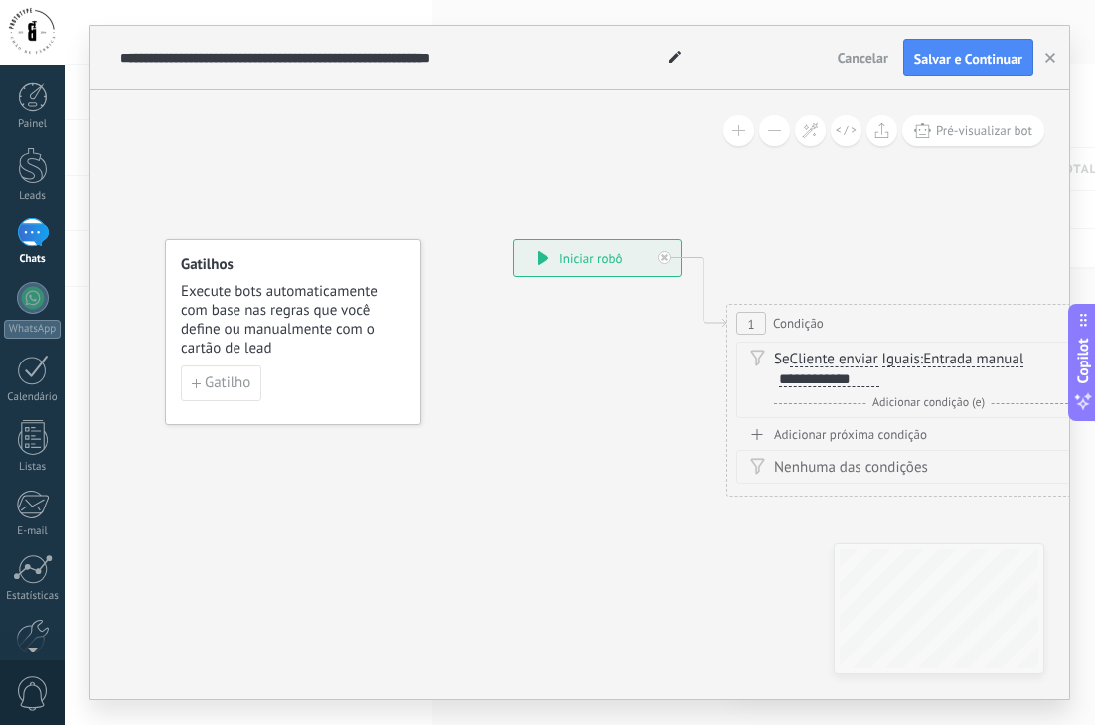
click at [602, 264] on div "**********" at bounding box center [597, 258] width 167 height 36
click at [558, 262] on div "**********" at bounding box center [597, 258] width 167 height 36
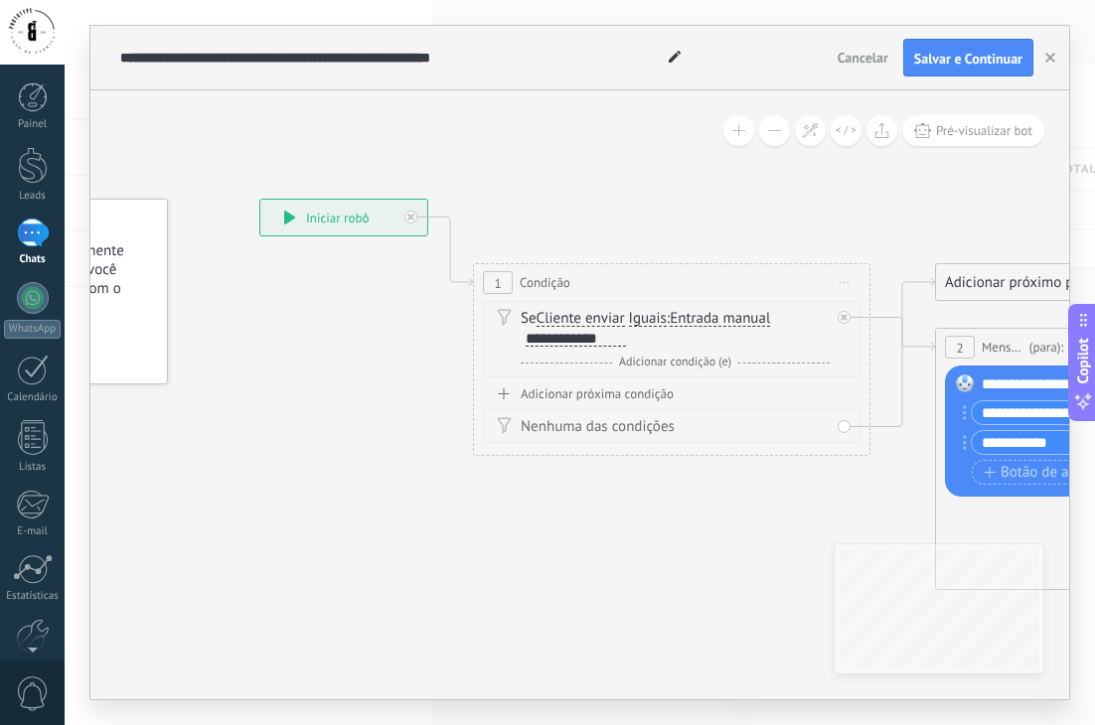
click at [621, 321] on span "Cliente enviar" at bounding box center [581, 319] width 88 height 16
click at [621, 321] on button "Cliente enviar" at bounding box center [651, 319] width 248 height 36
click at [0, 0] on span "Cliente enviar" at bounding box center [0, 0] width 0 height 0
click at [621, 321] on span "Cliente enviar" at bounding box center [581, 319] width 88 height 16
click at [621, 321] on button "Cliente enviar" at bounding box center [651, 319] width 248 height 36
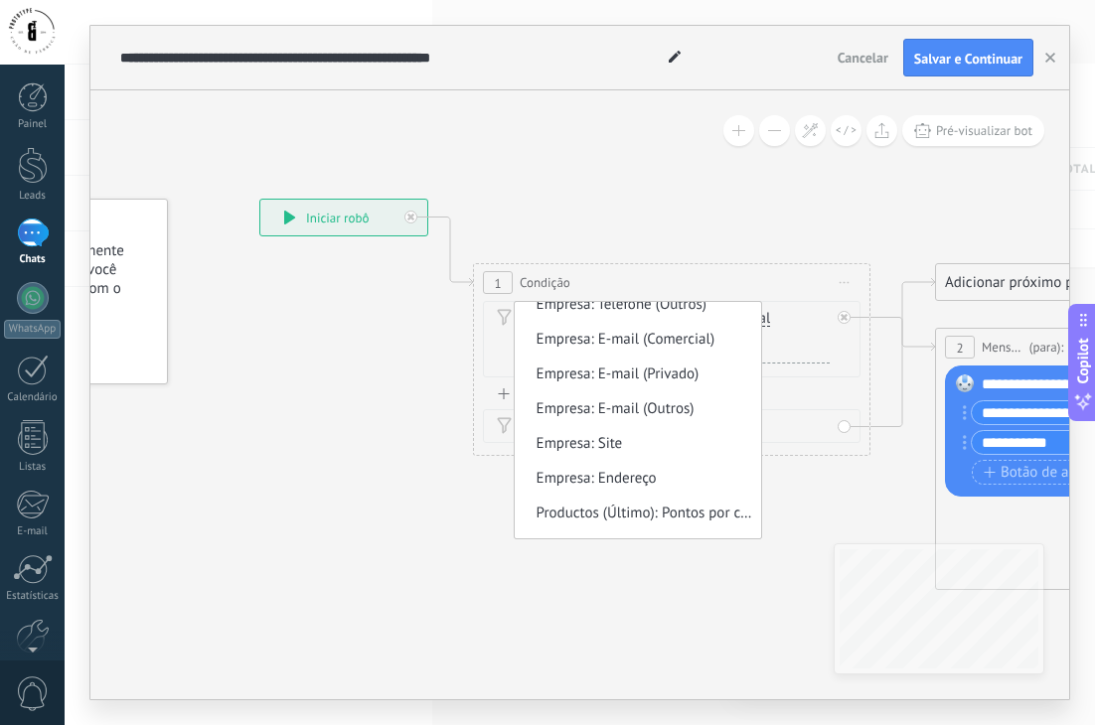
scroll to position [1202, 0]
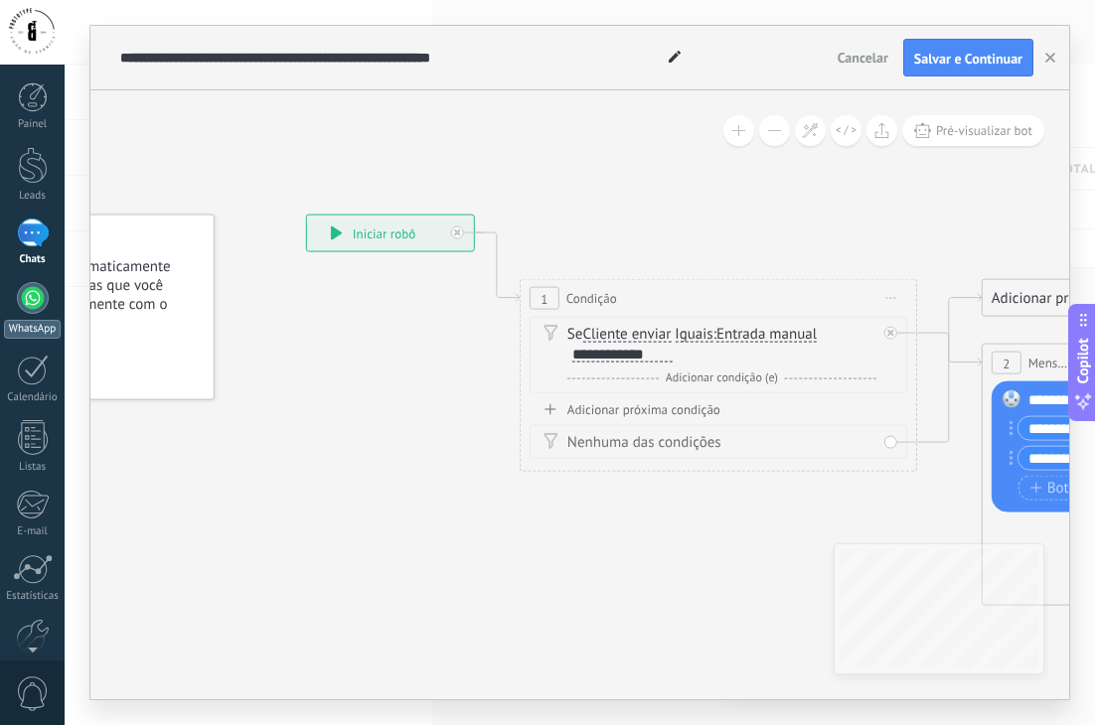
click at [29, 304] on div at bounding box center [33, 298] width 32 height 32
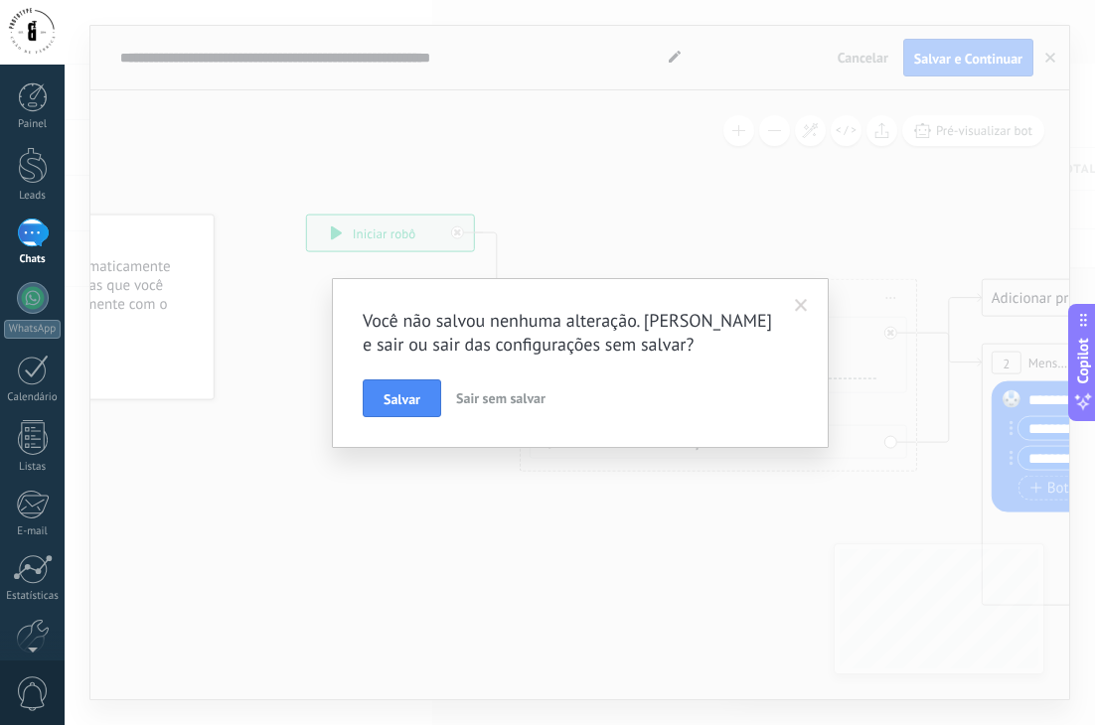
click at [808, 300] on span at bounding box center [801, 306] width 33 height 34
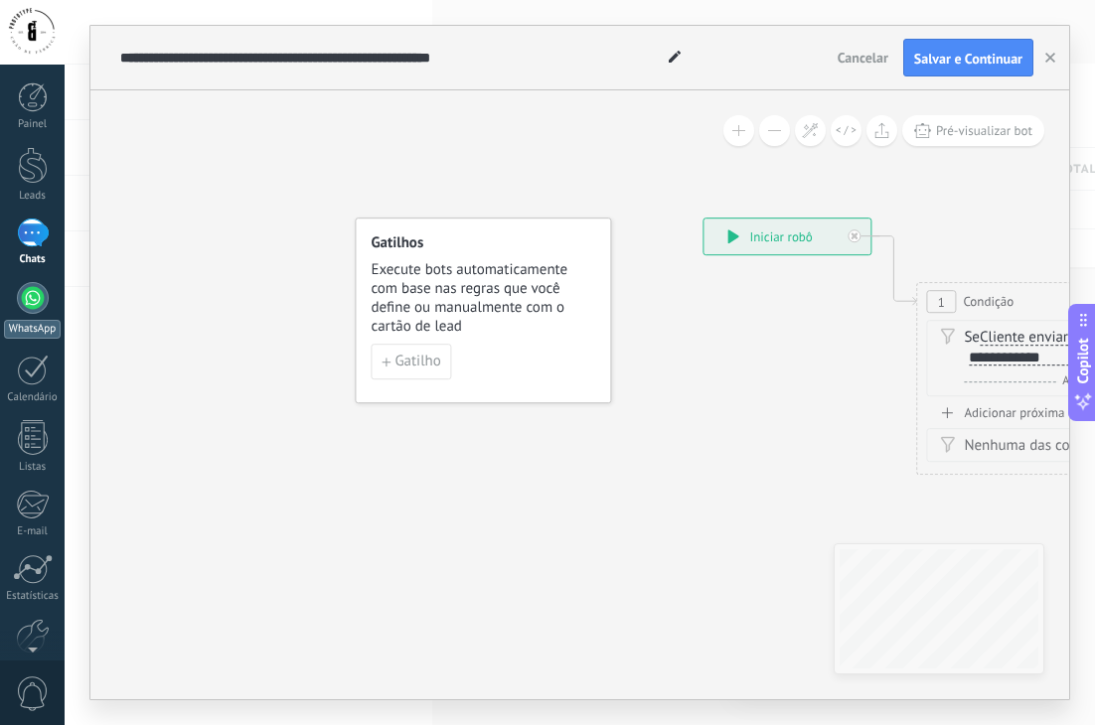
click at [34, 307] on div at bounding box center [33, 298] width 32 height 32
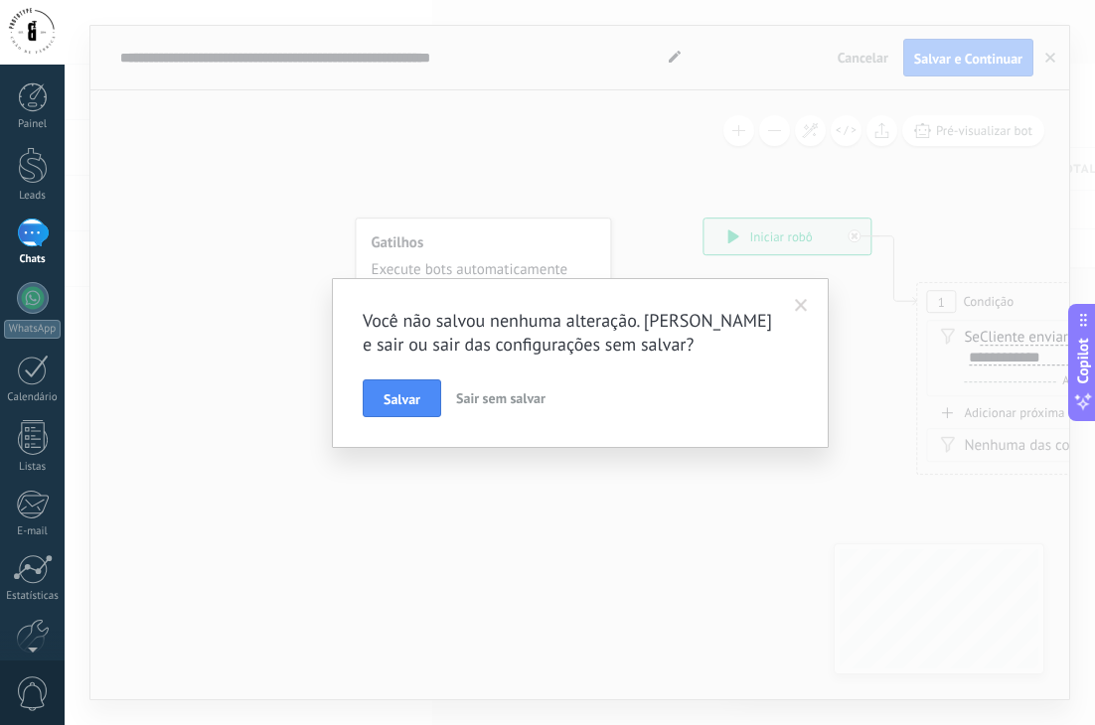
click at [503, 393] on span "Sair sem salvar" at bounding box center [500, 398] width 89 height 18
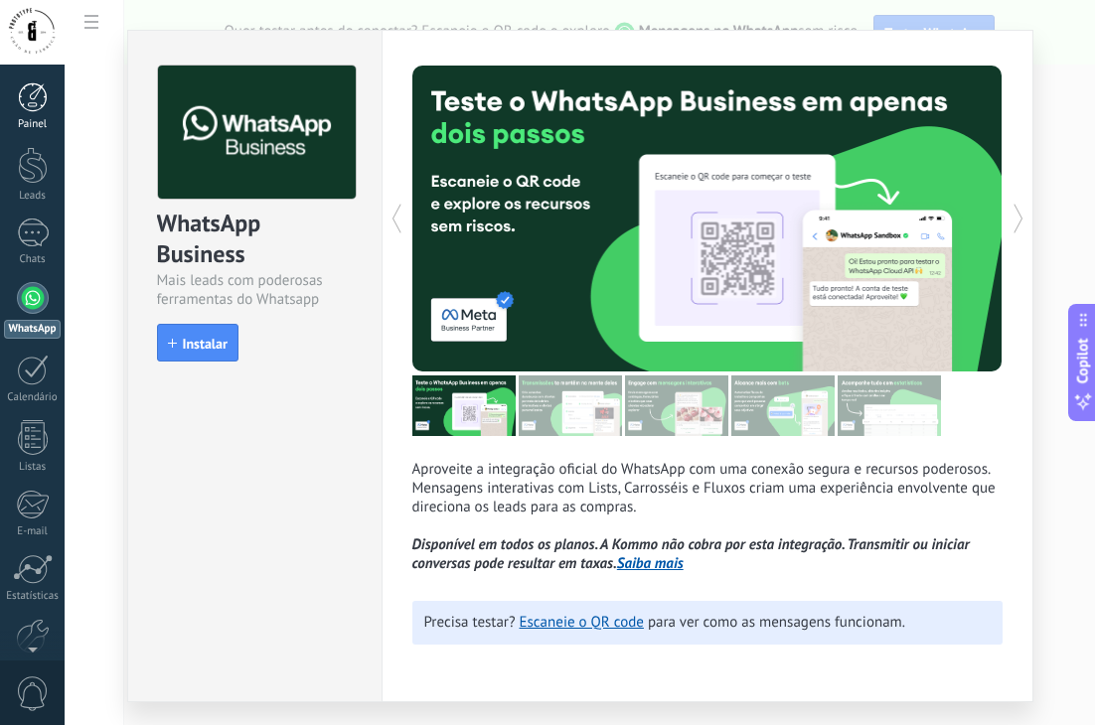
click at [27, 120] on div "Painel" at bounding box center [33, 124] width 58 height 13
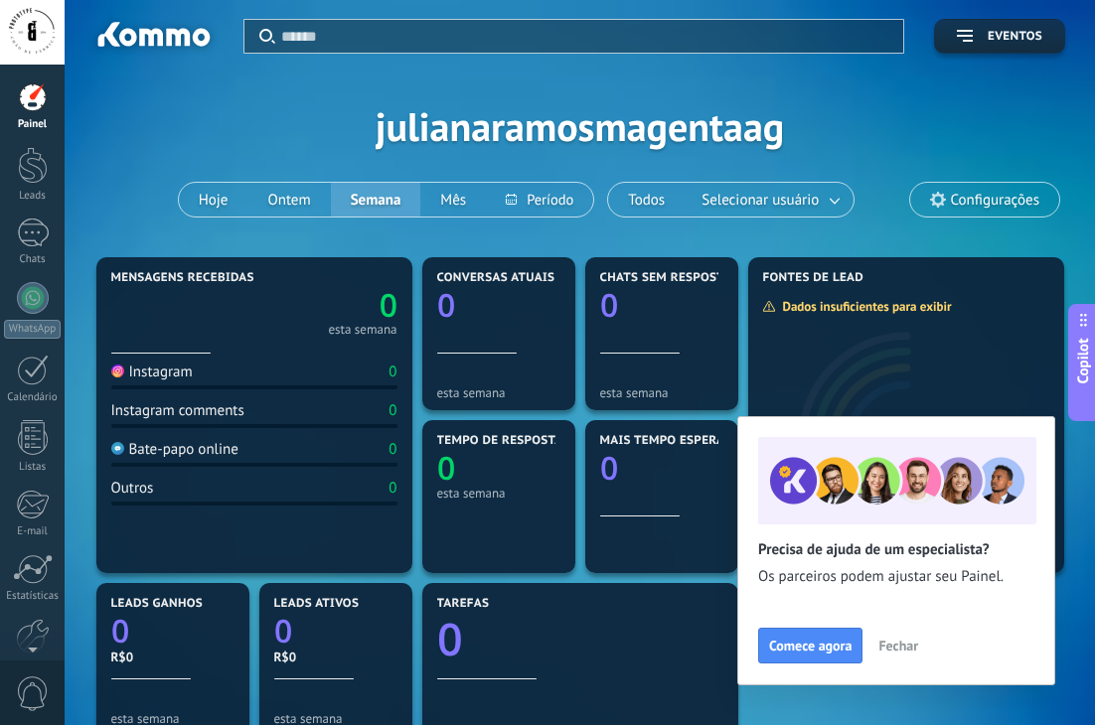
click at [895, 642] on span "Fechar" at bounding box center [898, 646] width 40 height 14
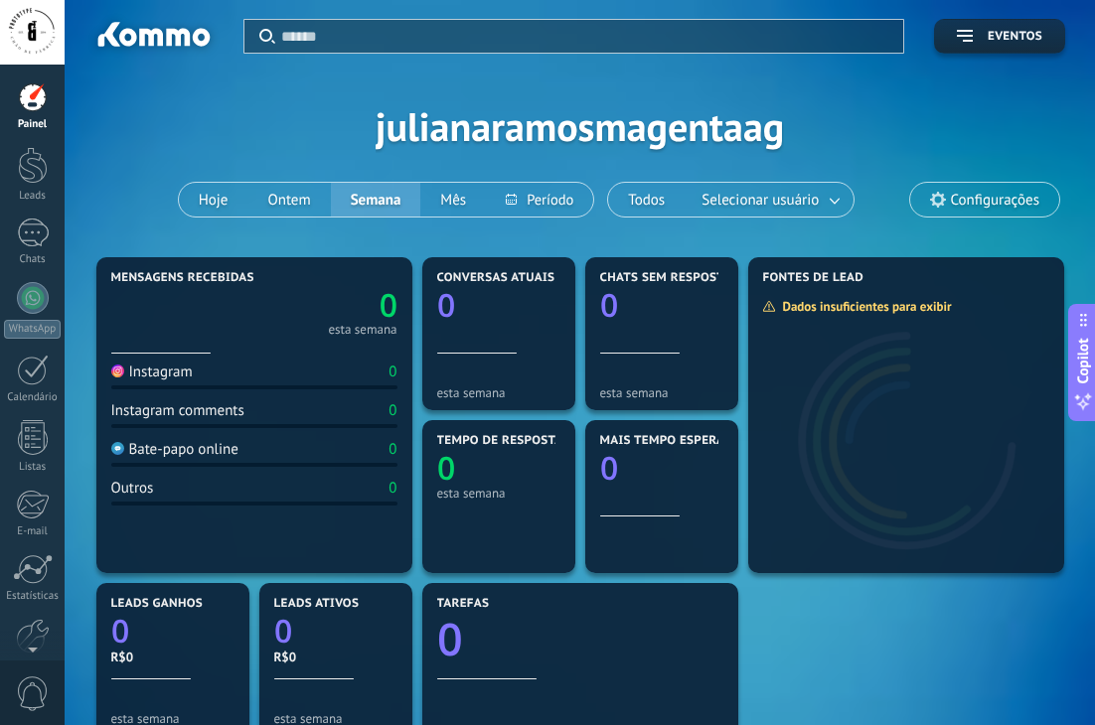
click at [40, 30] on div at bounding box center [32, 32] width 65 height 65
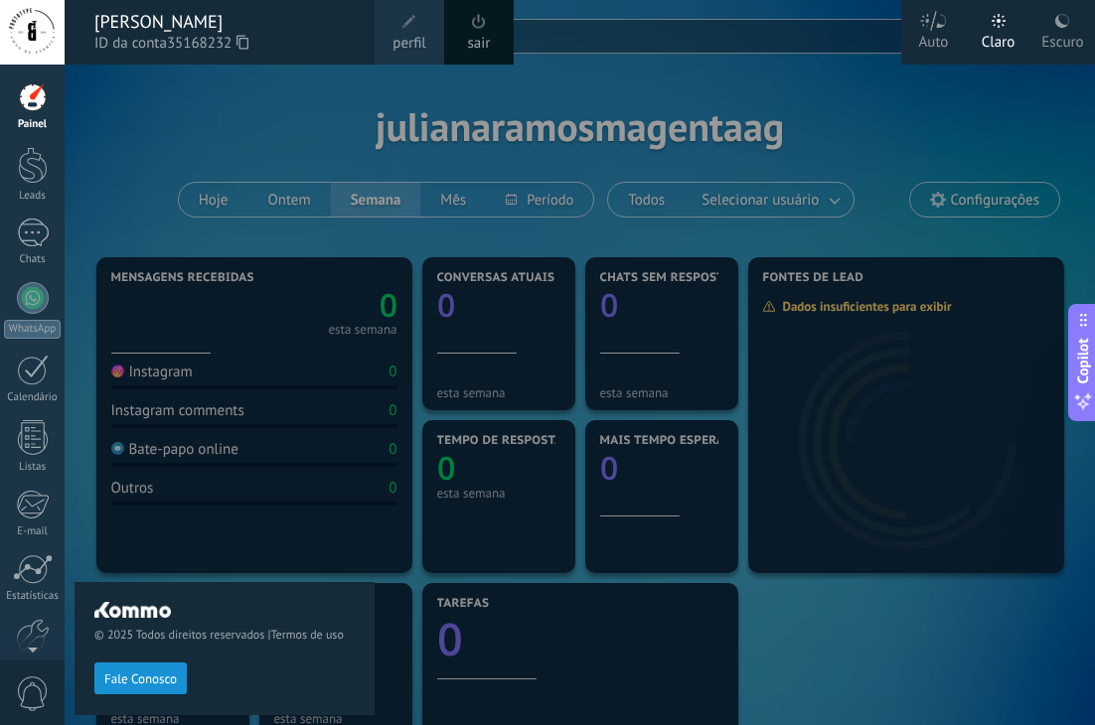
click at [40, 30] on div at bounding box center [32, 32] width 65 height 65
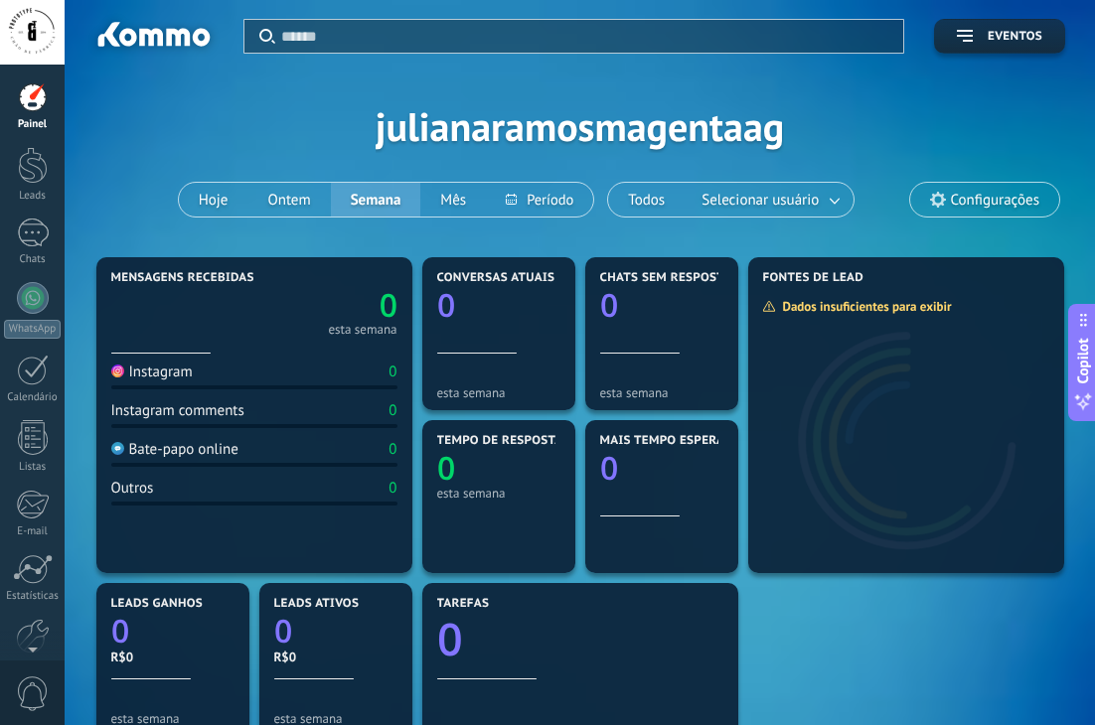
click at [36, 104] on div at bounding box center [33, 97] width 30 height 30
click at [27, 295] on div at bounding box center [33, 298] width 32 height 32
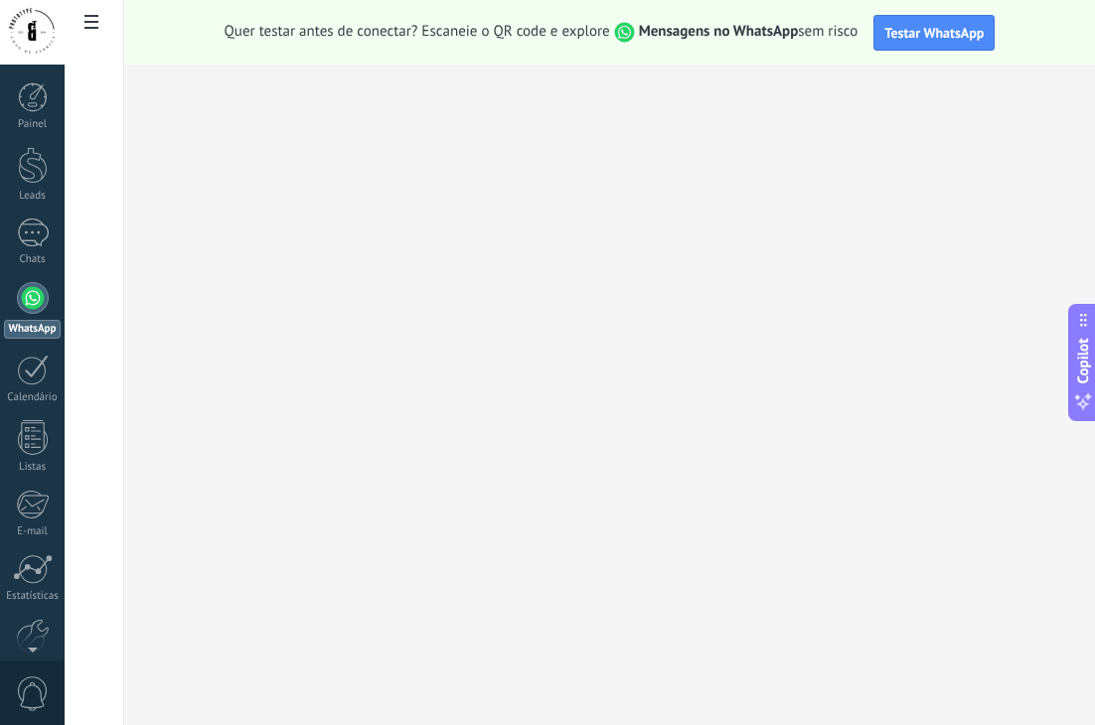
click at [92, 34] on span at bounding box center [92, 24] width 34 height 39
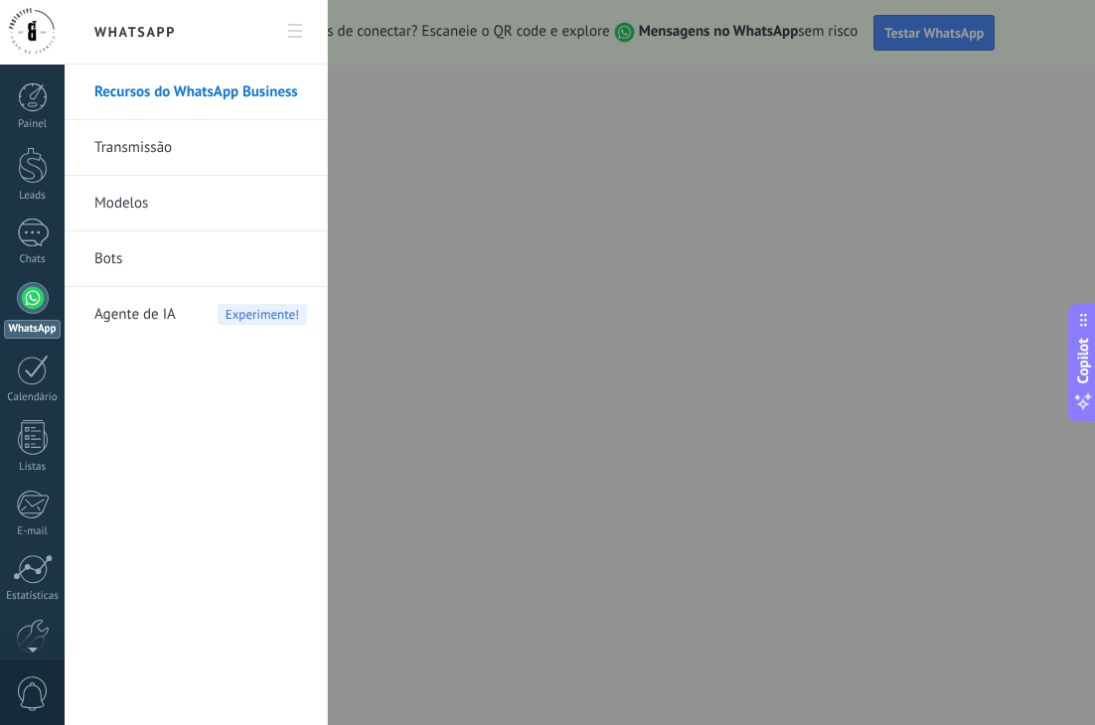
click at [128, 255] on link "Bots" at bounding box center [200, 260] width 213 height 56
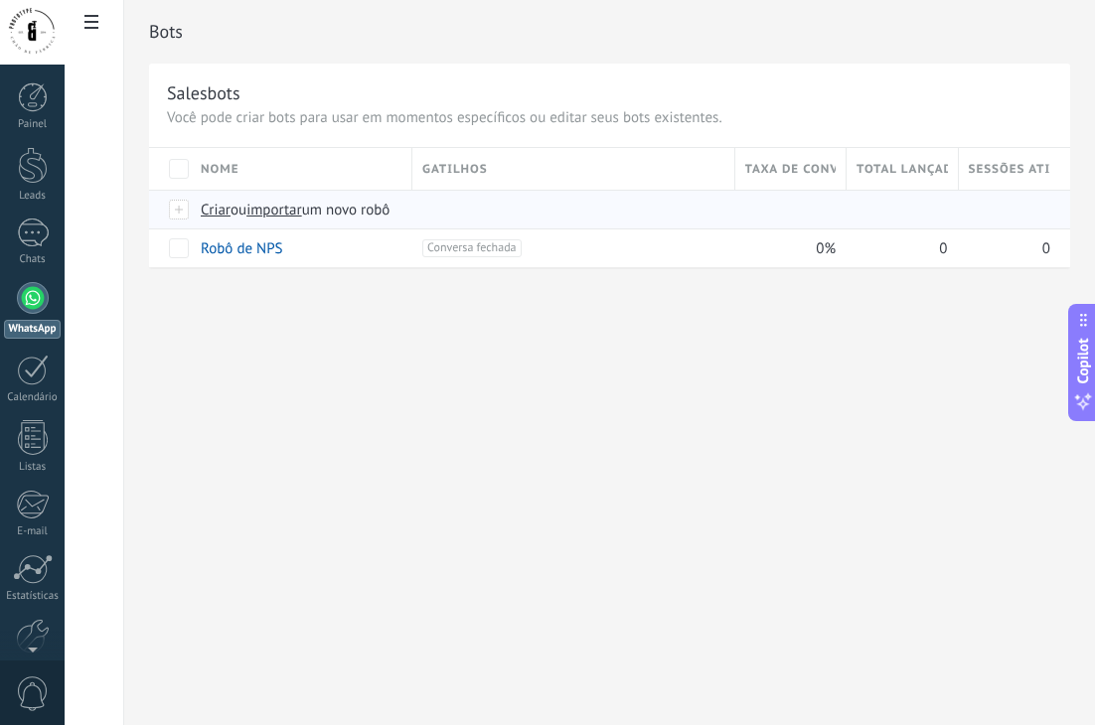
click at [214, 214] on span "Criar" at bounding box center [216, 210] width 30 height 19
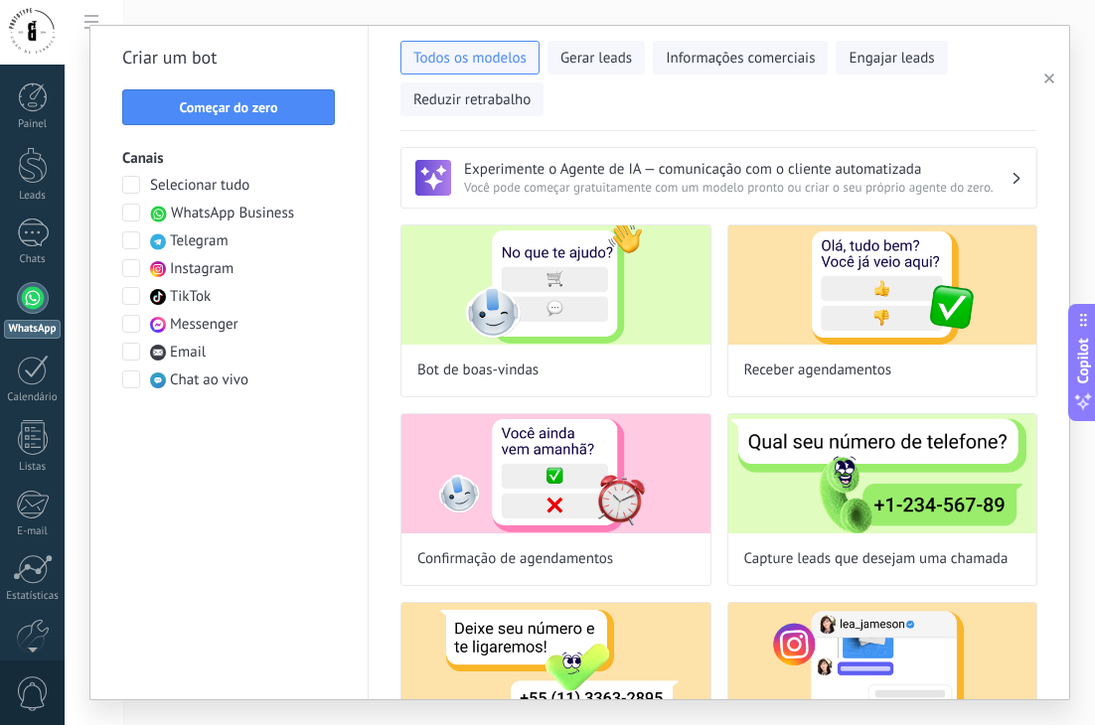
click at [131, 209] on span at bounding box center [131, 213] width 18 height 18
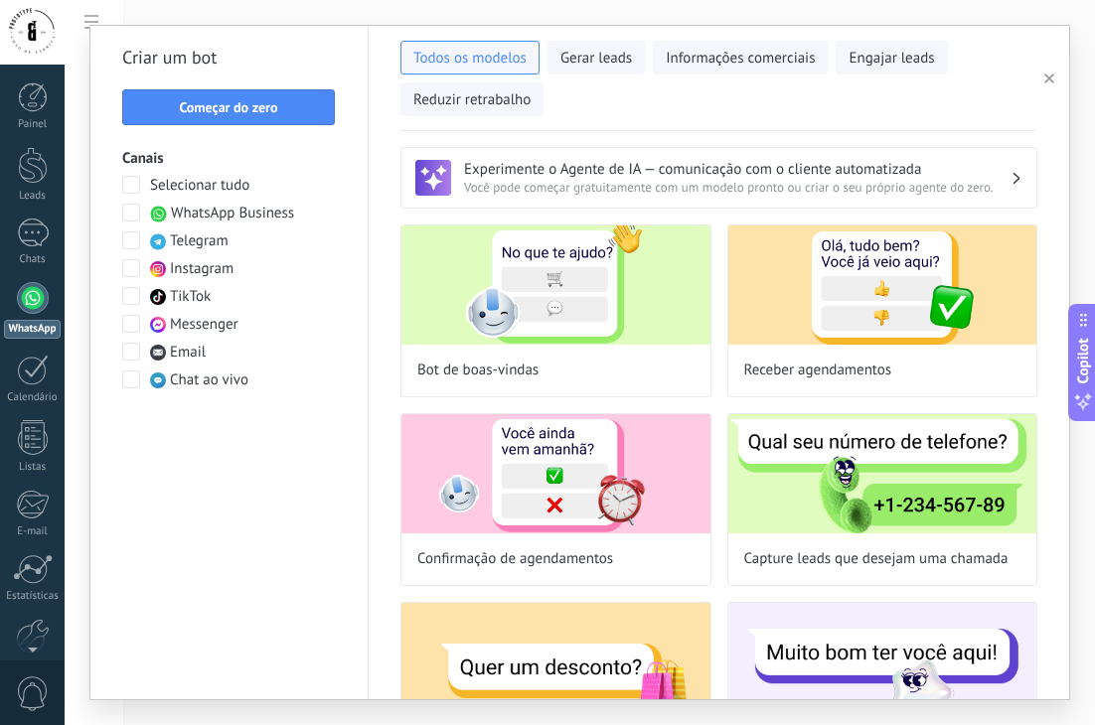
click at [135, 265] on span at bounding box center [131, 268] width 18 height 18
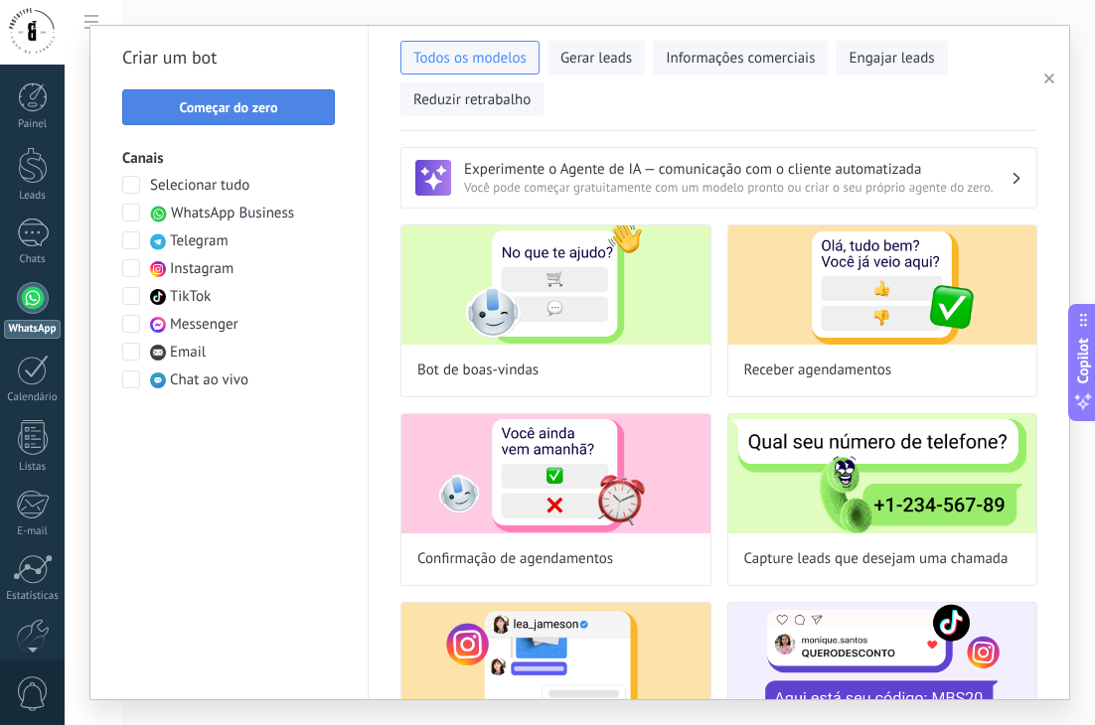
click at [233, 105] on span "Começar do zero" at bounding box center [228, 107] width 98 height 14
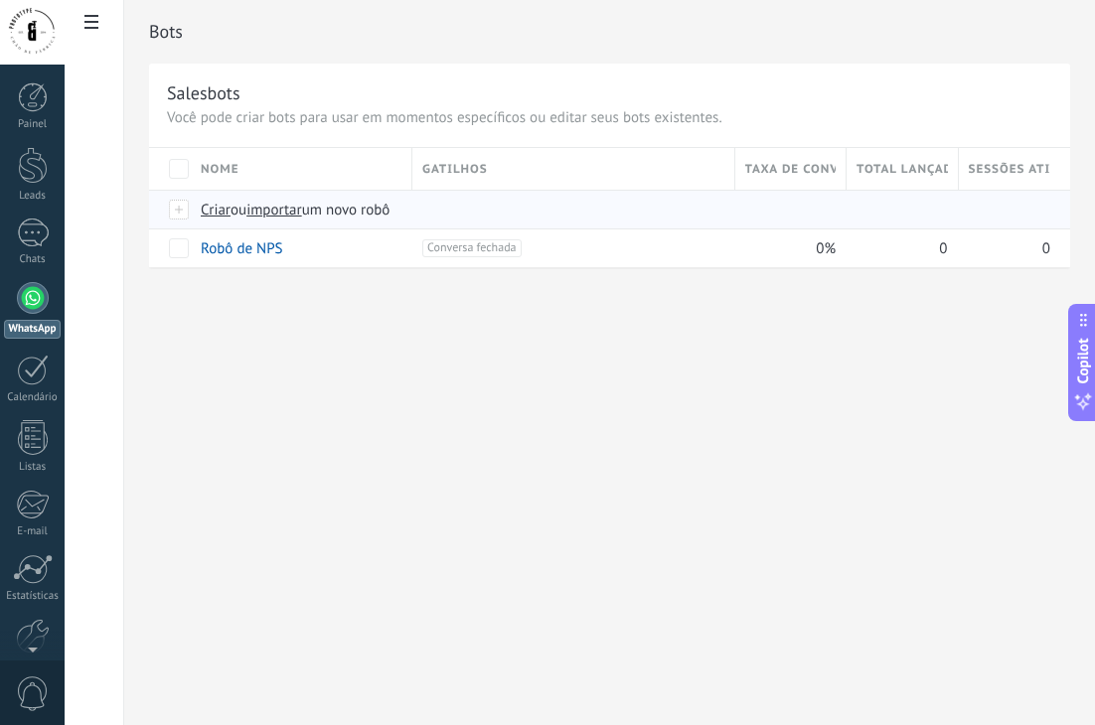
click at [215, 210] on span "Criar" at bounding box center [216, 210] width 30 height 19
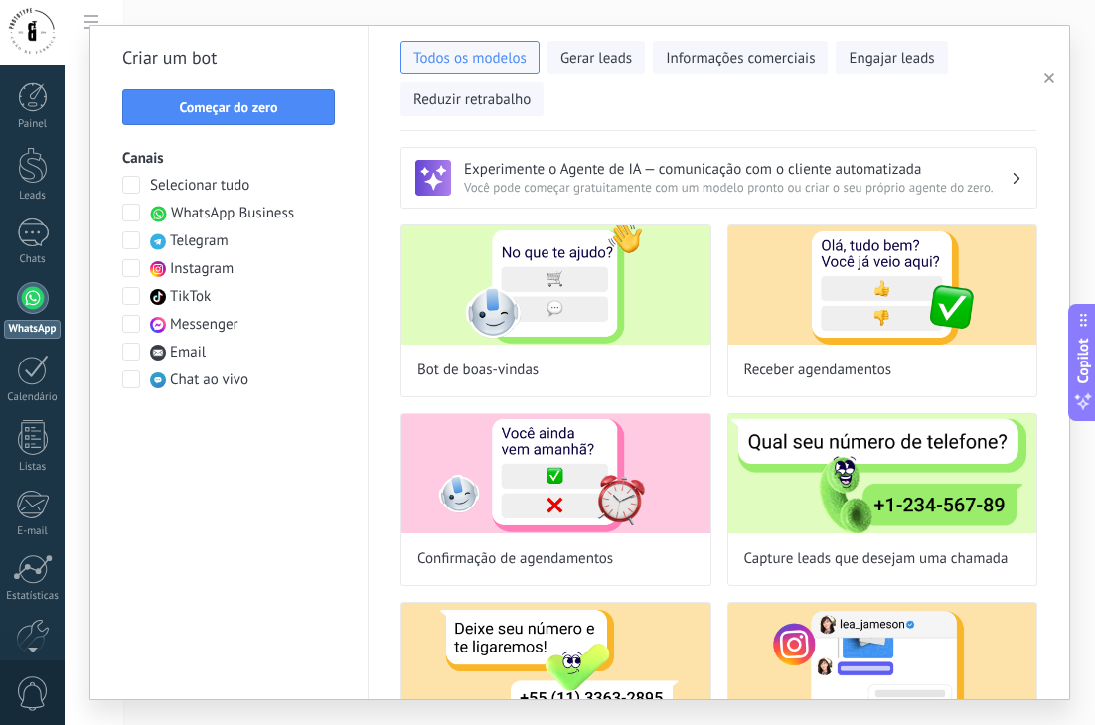
click at [132, 215] on span at bounding box center [131, 213] width 18 height 18
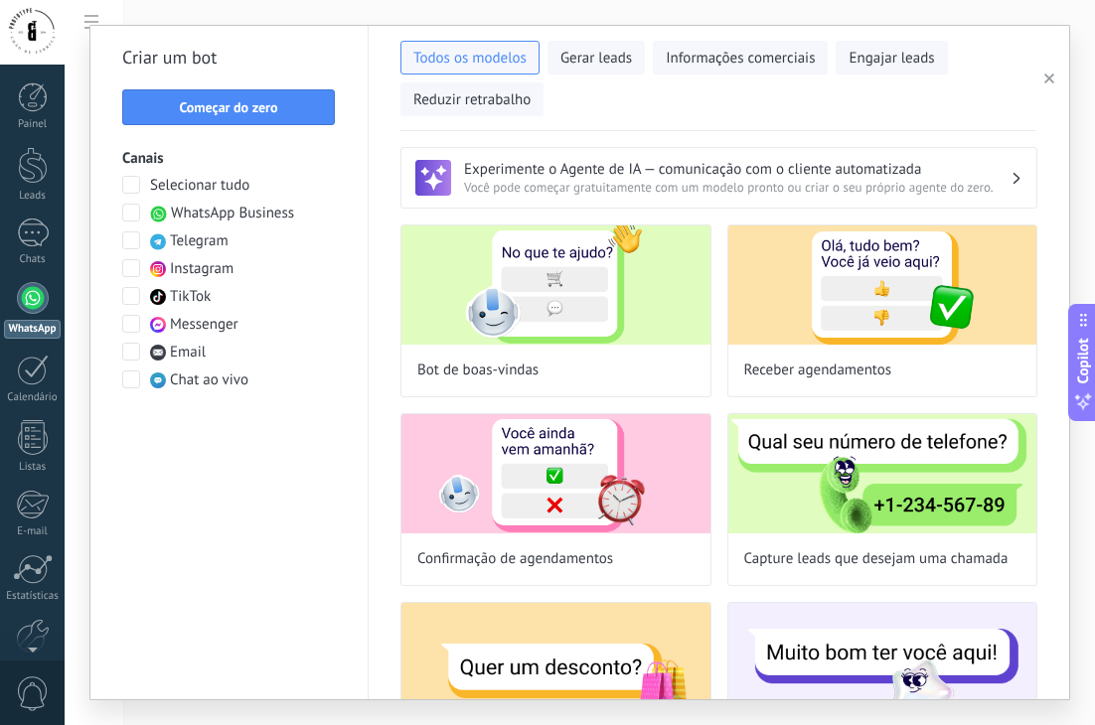
click at [133, 272] on span at bounding box center [131, 268] width 18 height 18
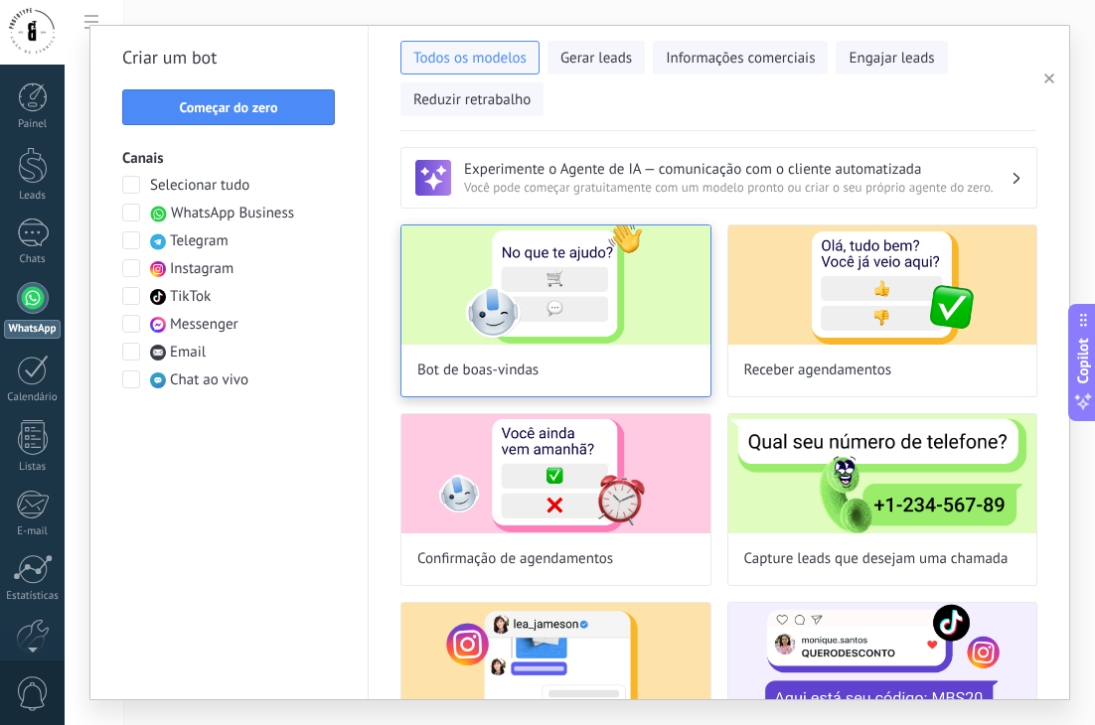
click at [584, 263] on img at bounding box center [555, 285] width 309 height 119
type input "**********"
